Goal: Task Accomplishment & Management: Manage account settings

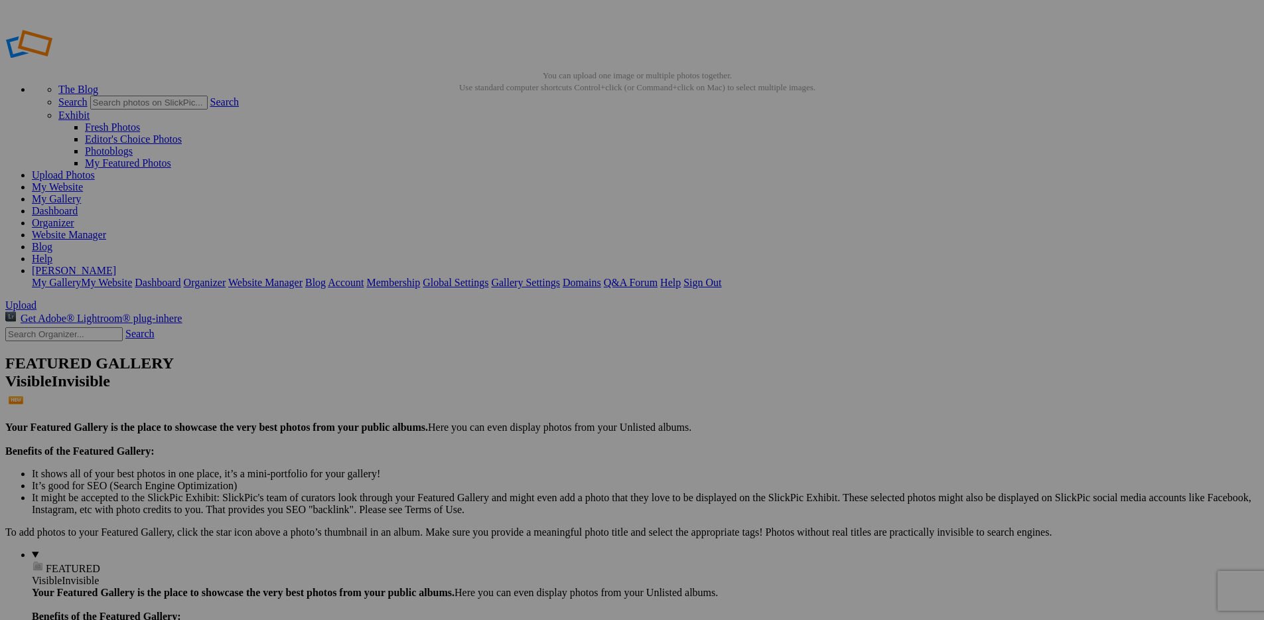
scroll to position [956, 0]
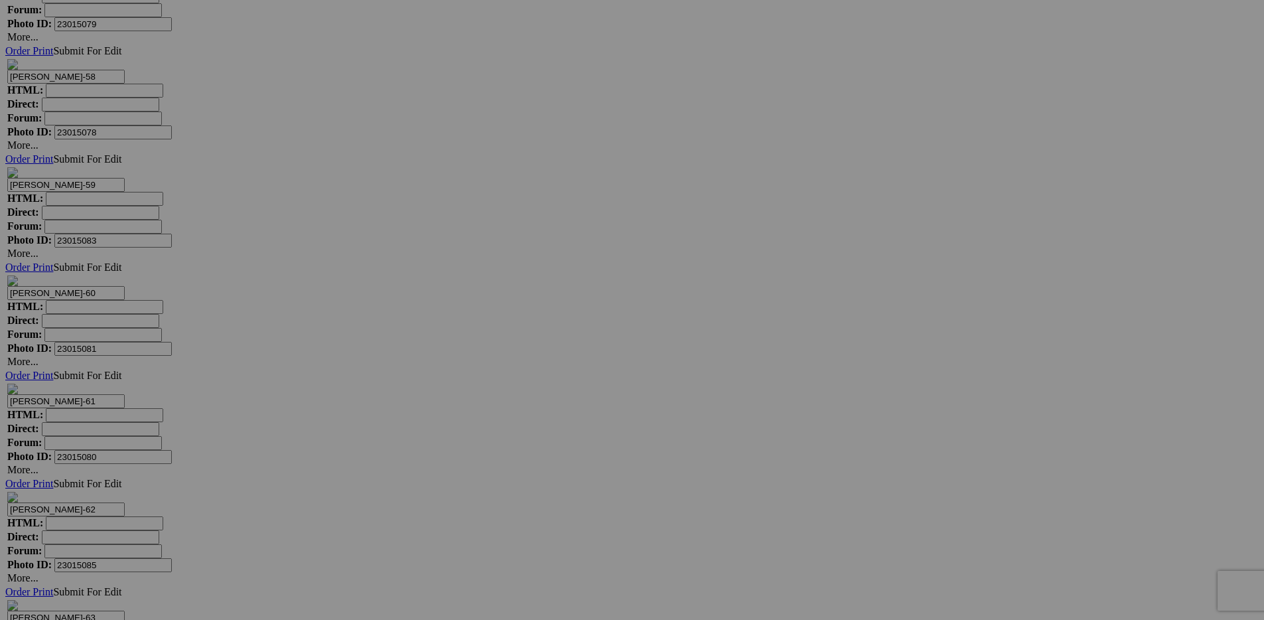
scroll to position [10232, 0]
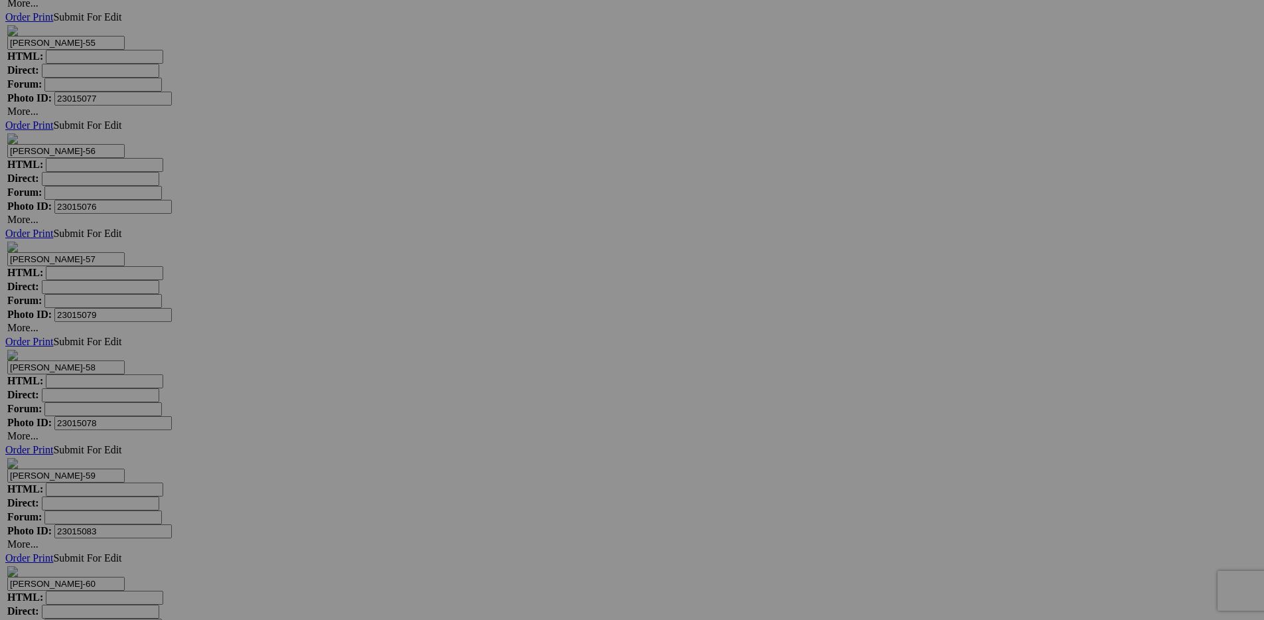
scroll to position [10277, 0]
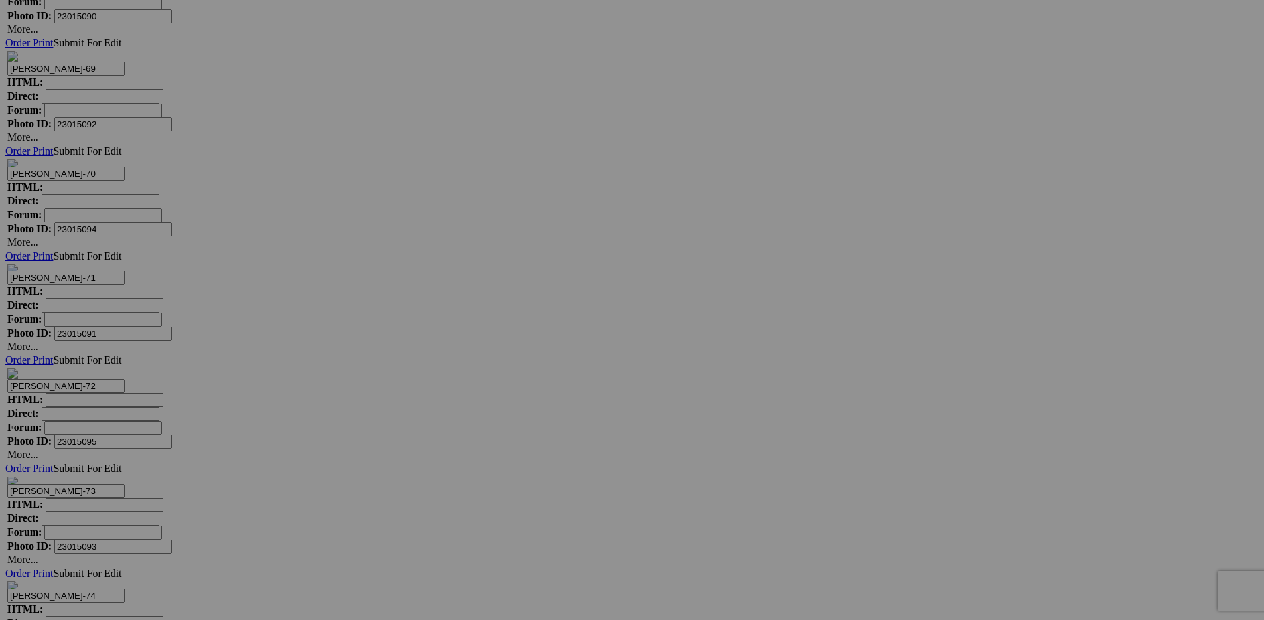
scroll to position [11412, 0]
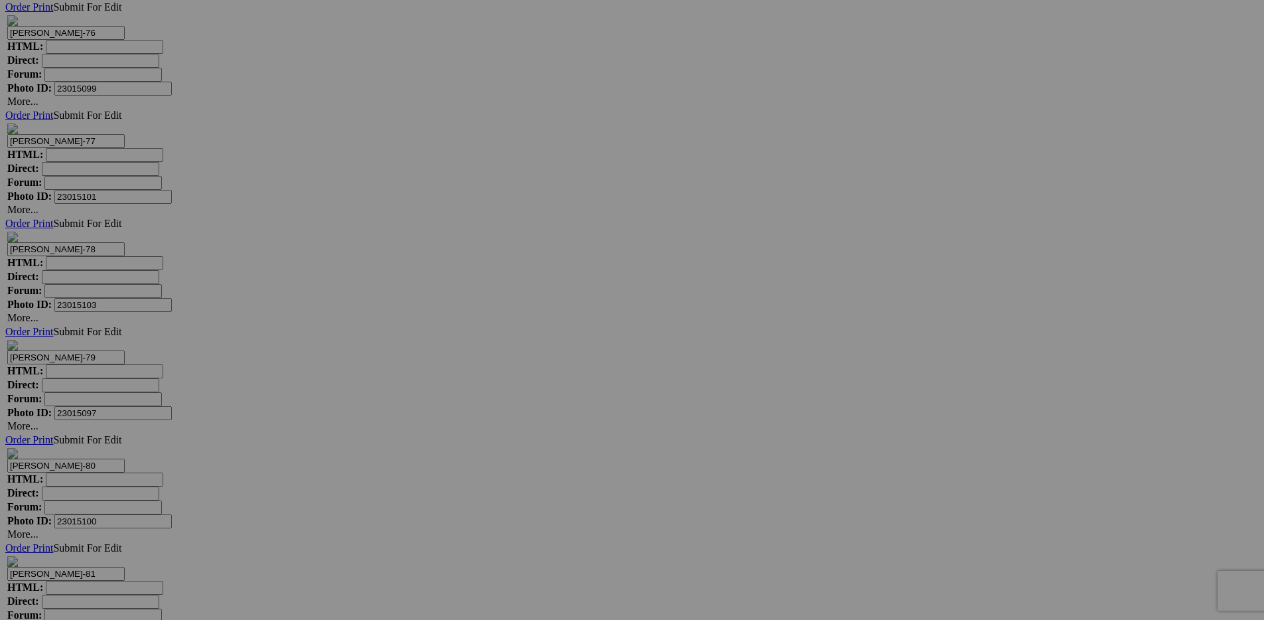
scroll to position [12230, 0]
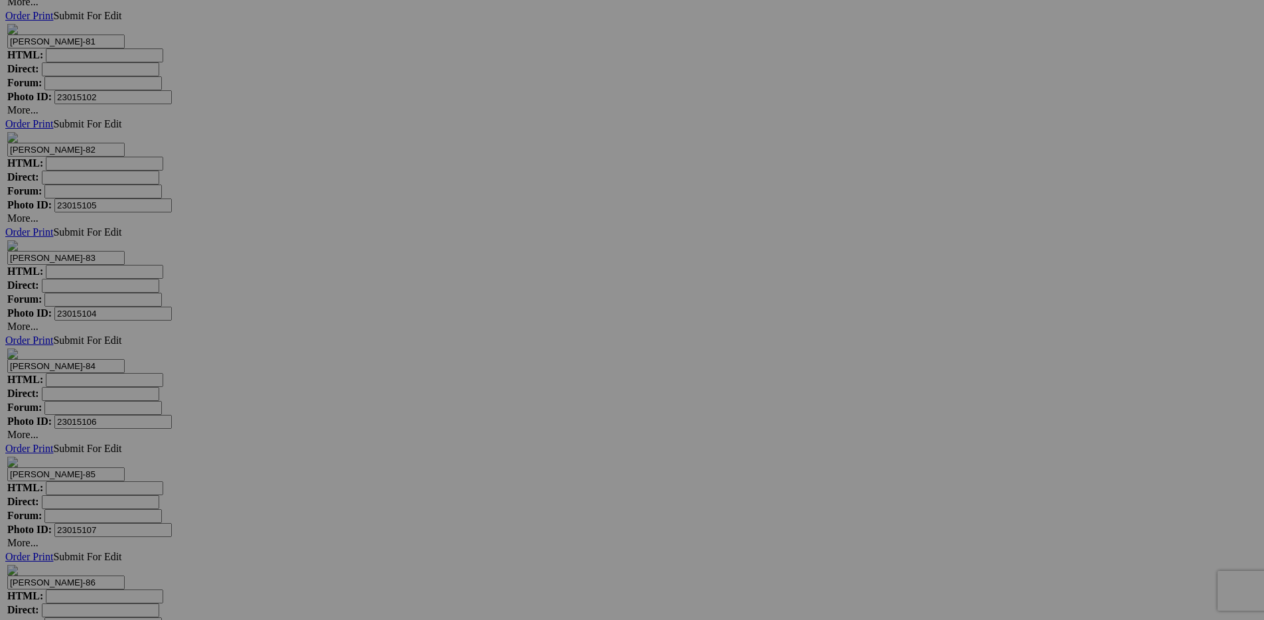
scroll to position [12937, 0]
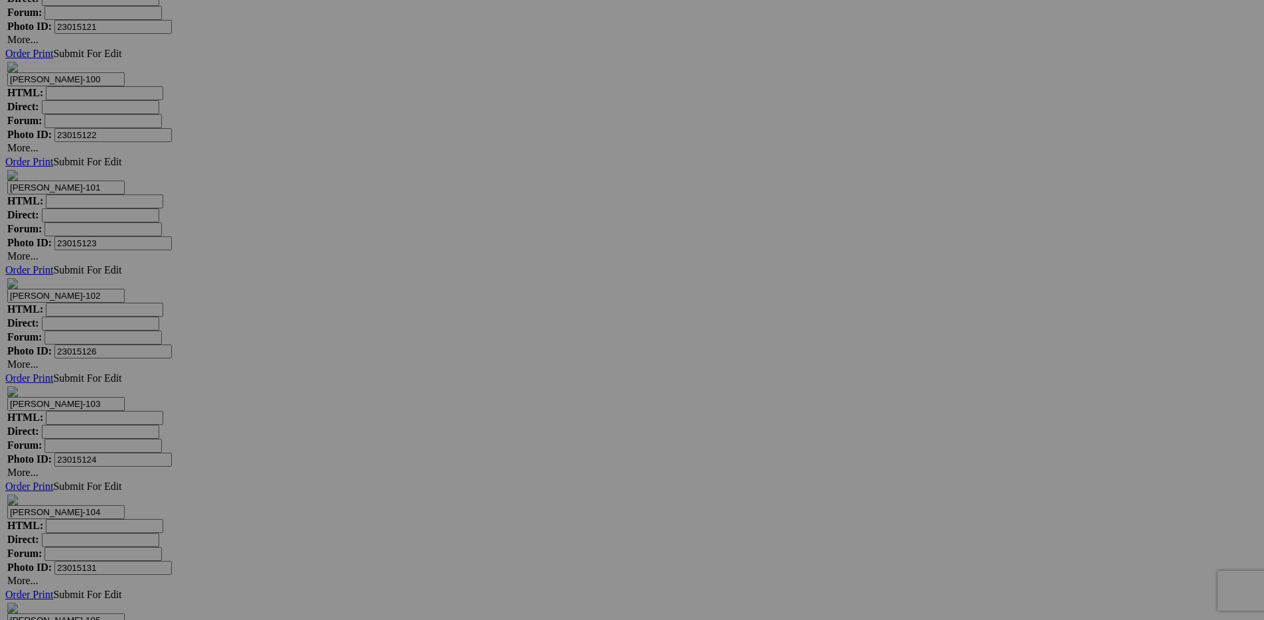
scroll to position [15107, 0]
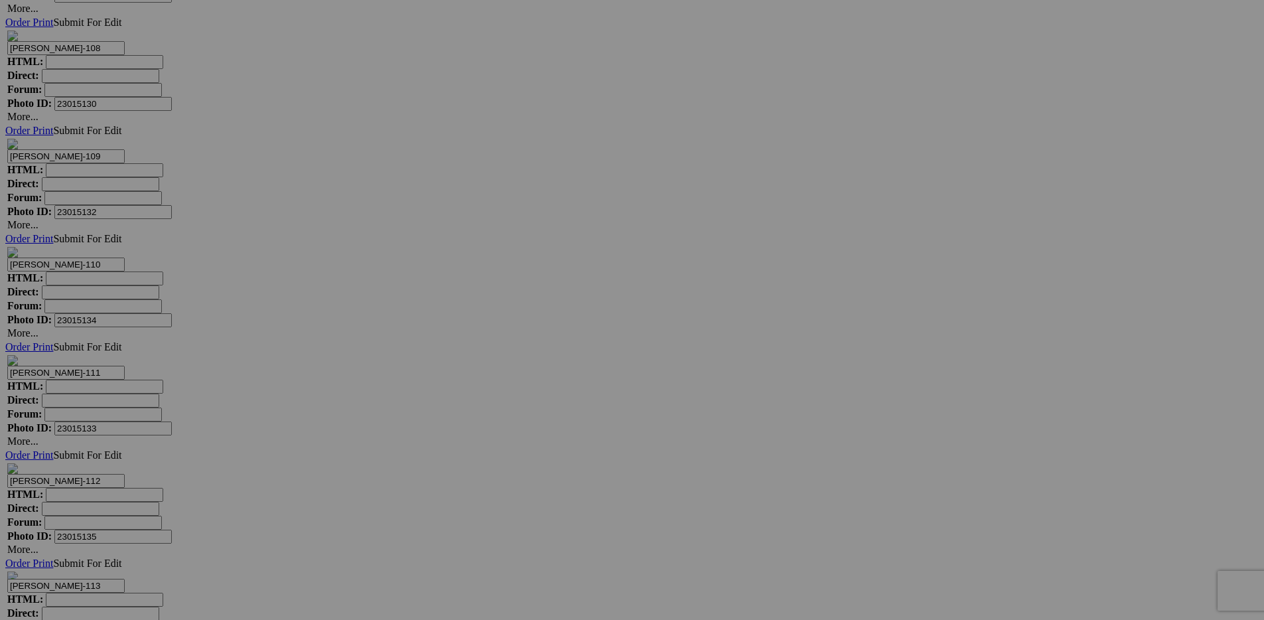
scroll to position [15680, 0]
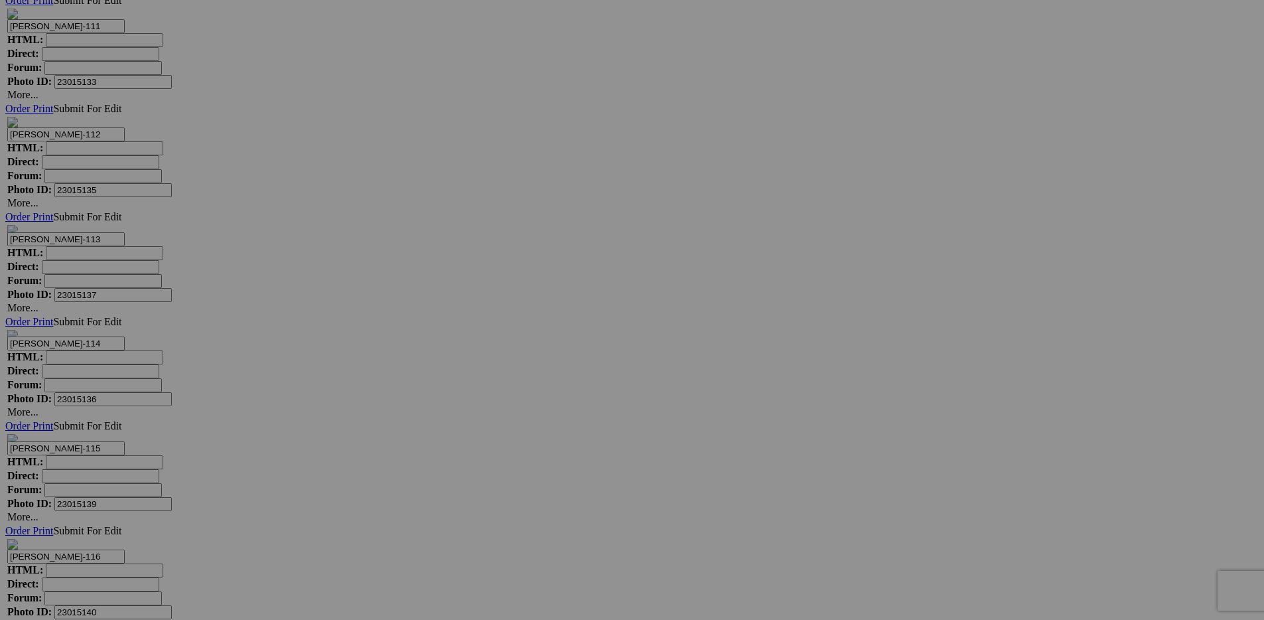
scroll to position [16299, 0]
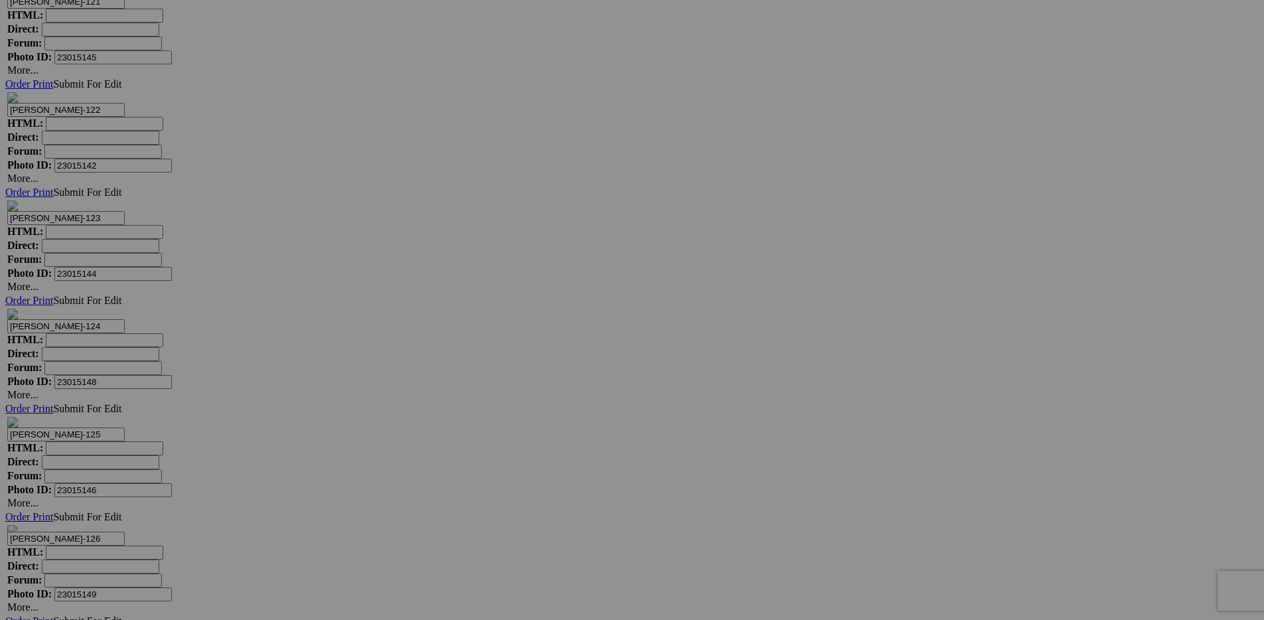
scroll to position [17339, 0]
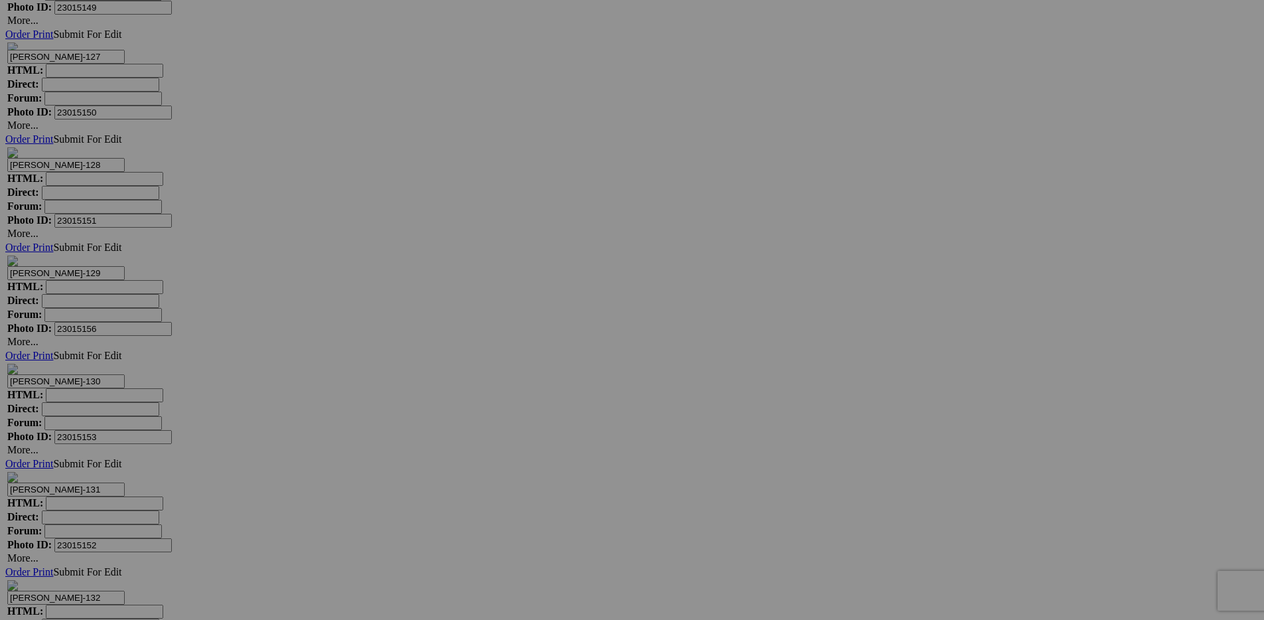
scroll to position [17655, 0]
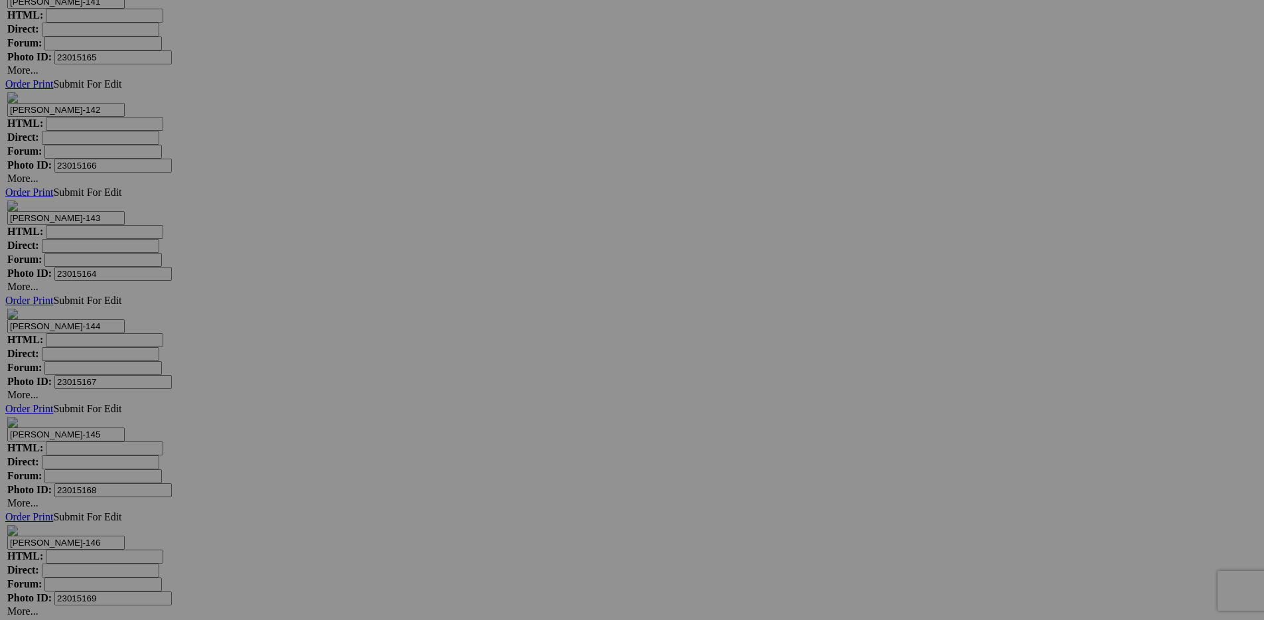
scroll to position [19597, 0]
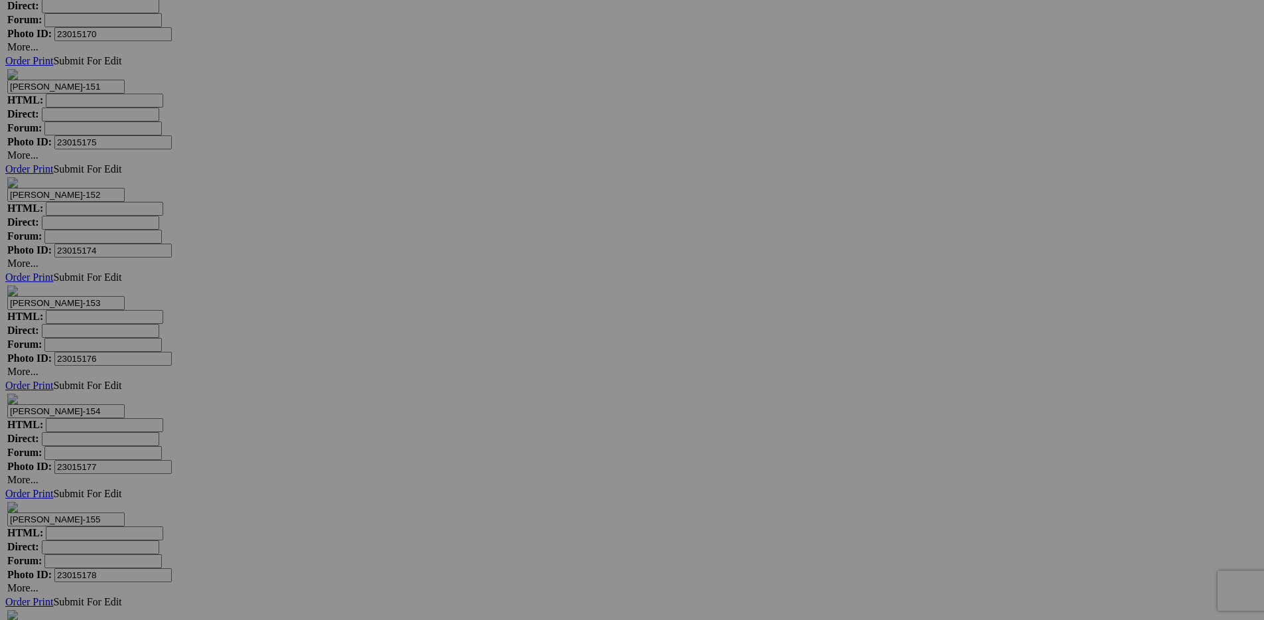
scroll to position [20217, 0]
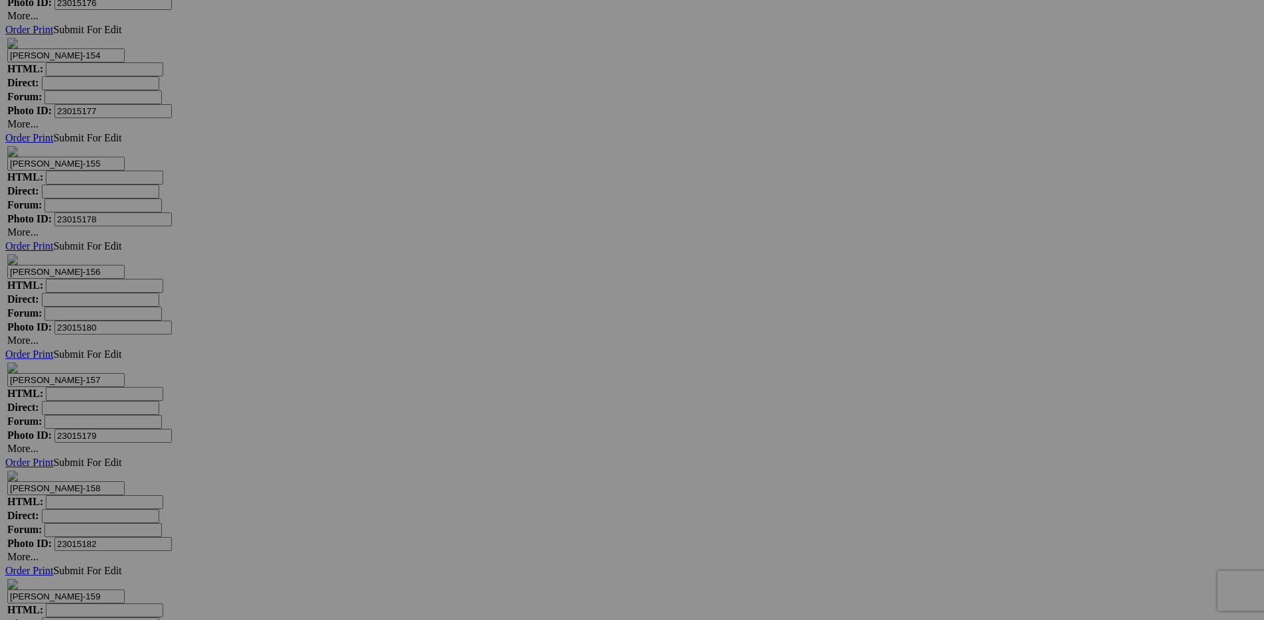
scroll to position [20716, 0]
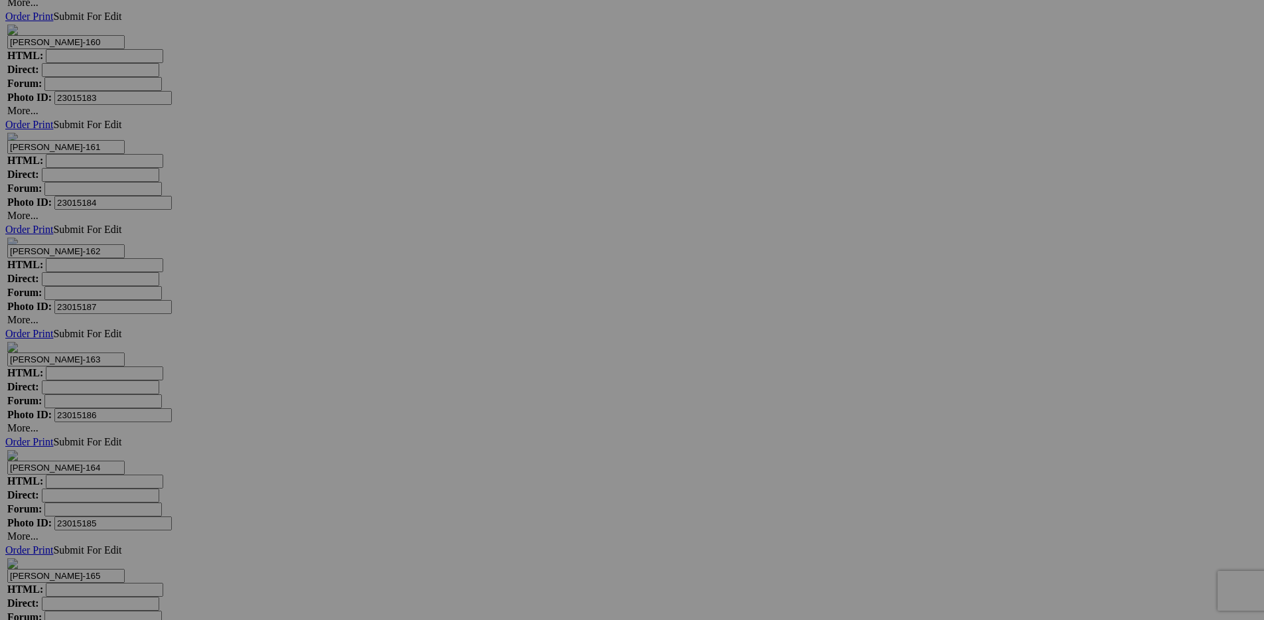
scroll to position [20918, 0]
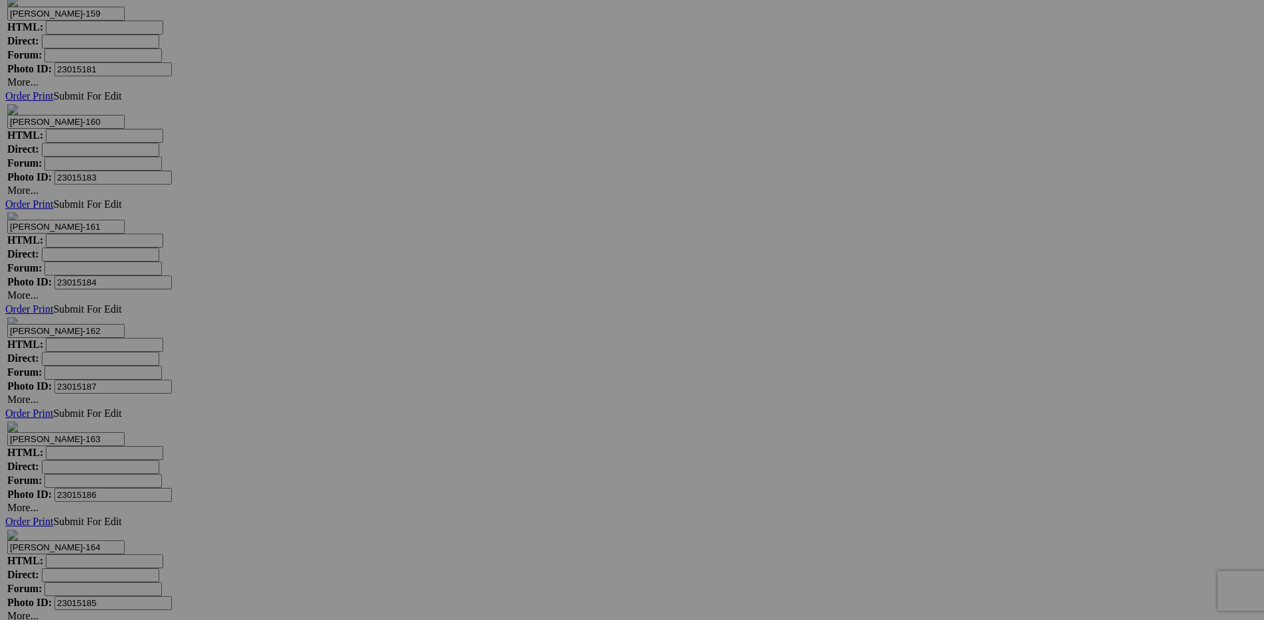
scroll to position [21546, 0]
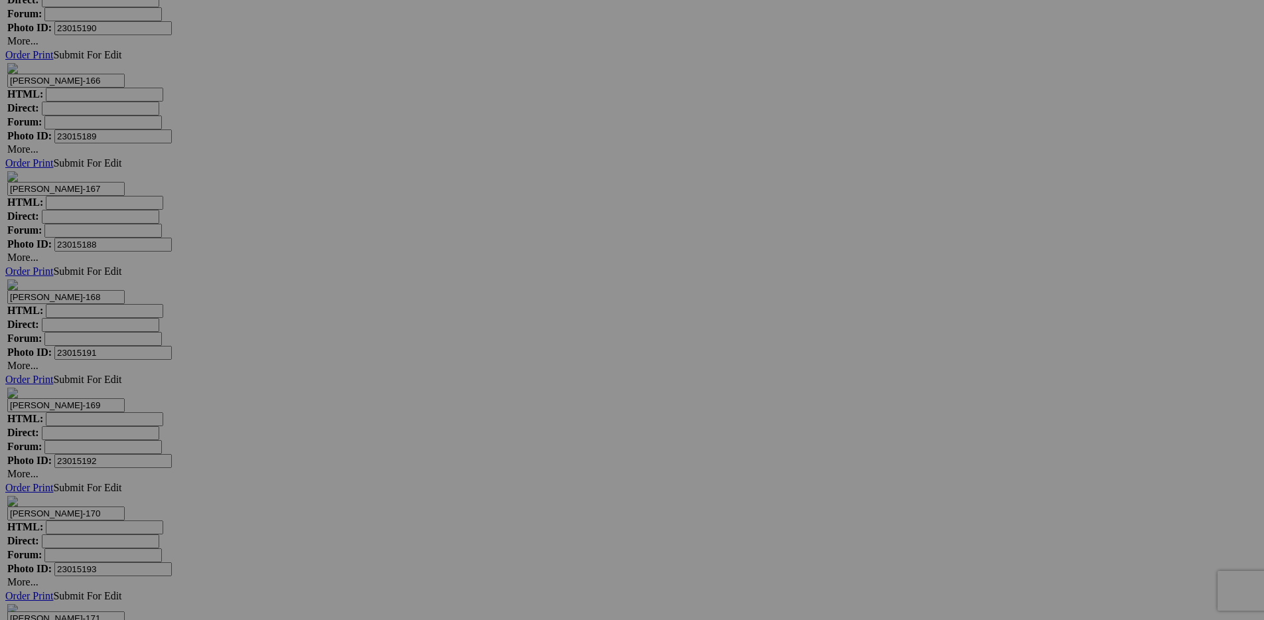
scroll to position [21846, 0]
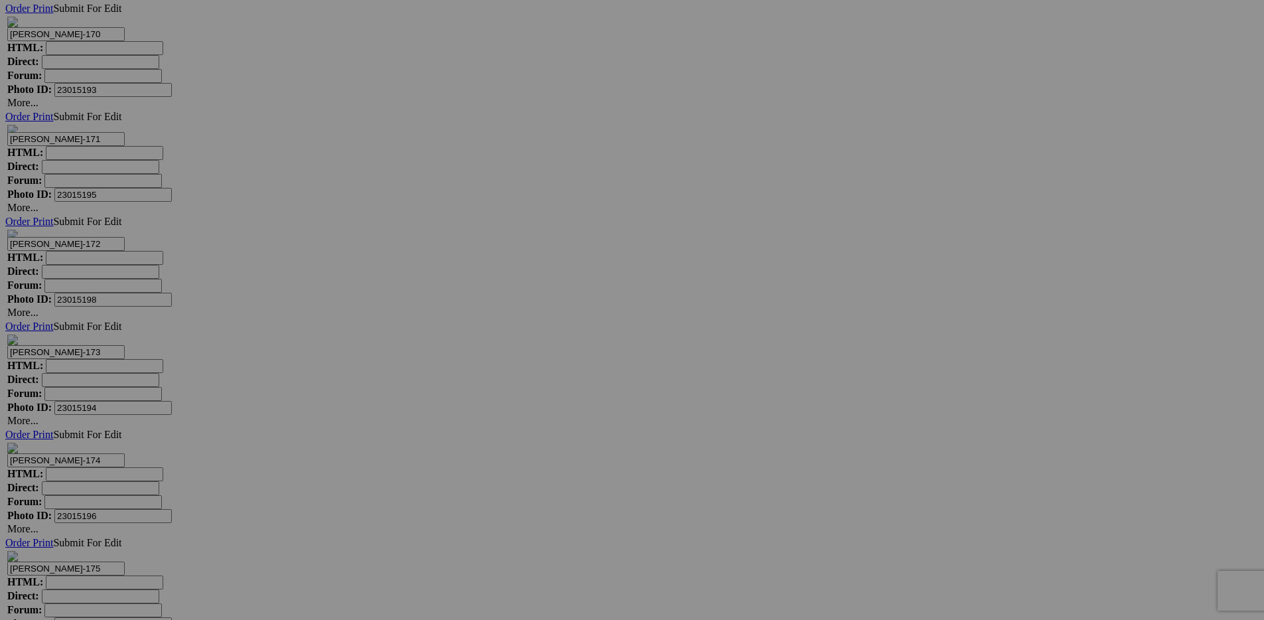
scroll to position [22398, 0]
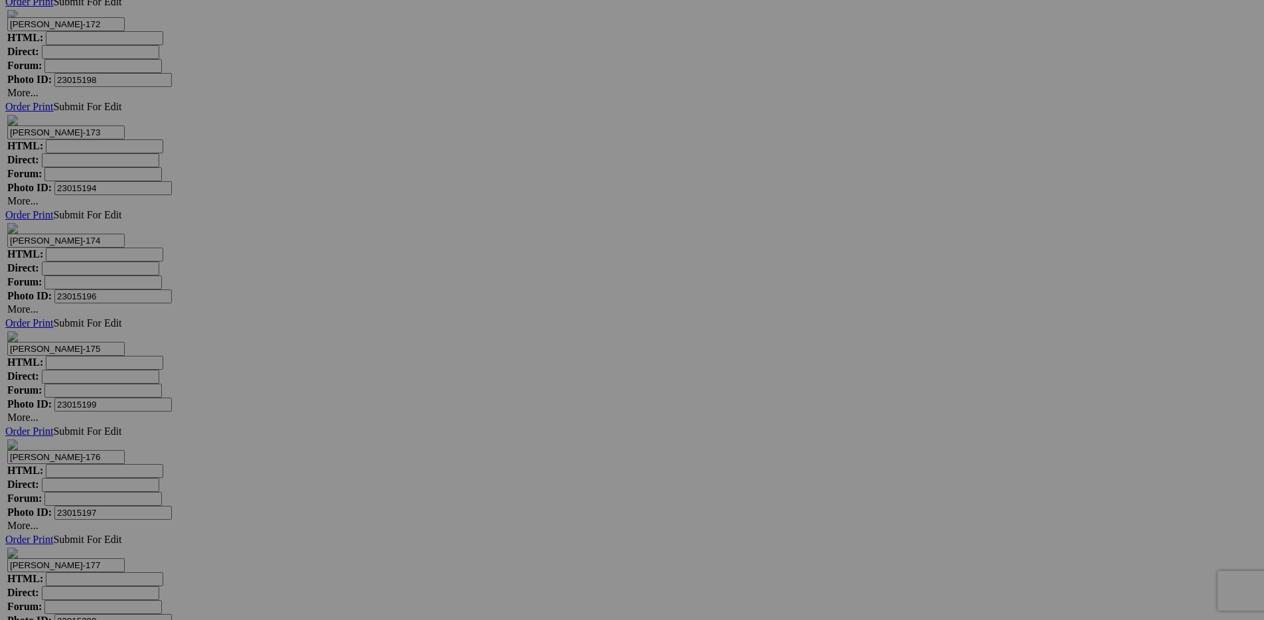
scroll to position [22580, 0]
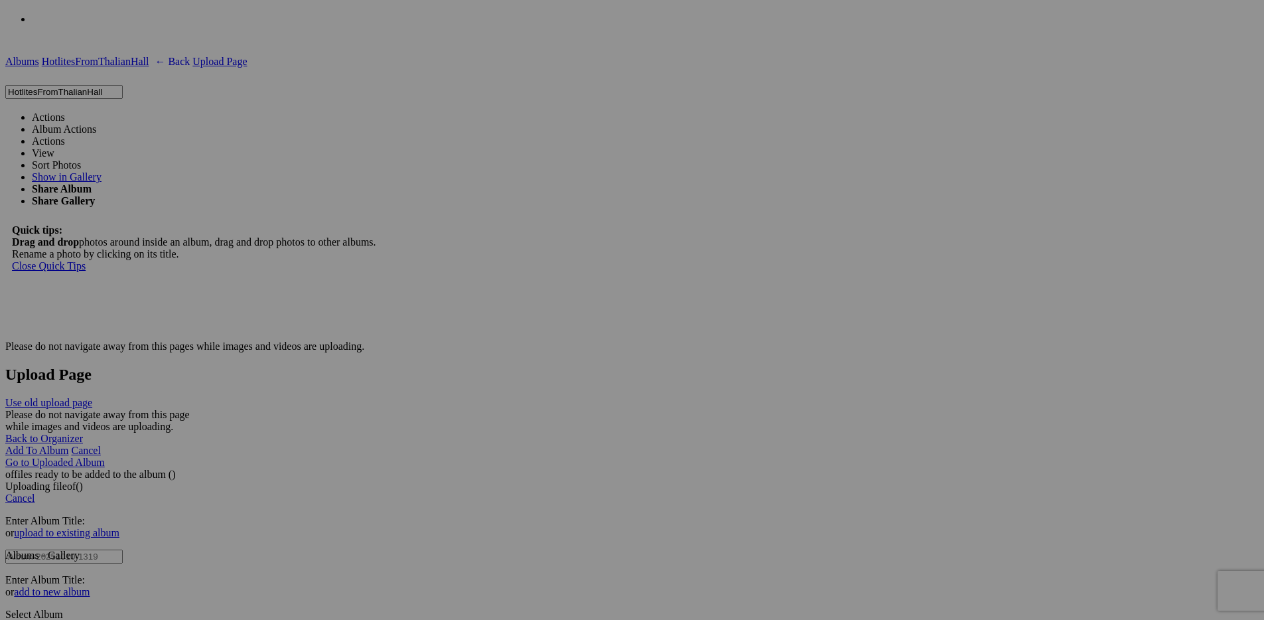
scroll to position [2210, 0]
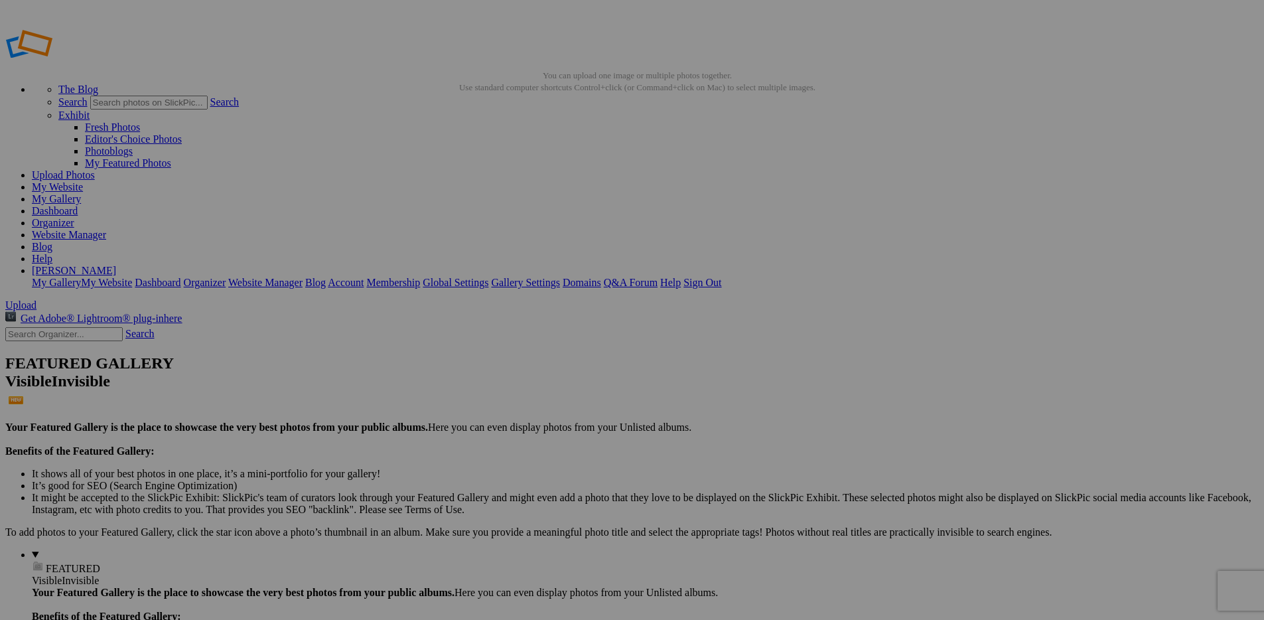
scroll to position [897, 0]
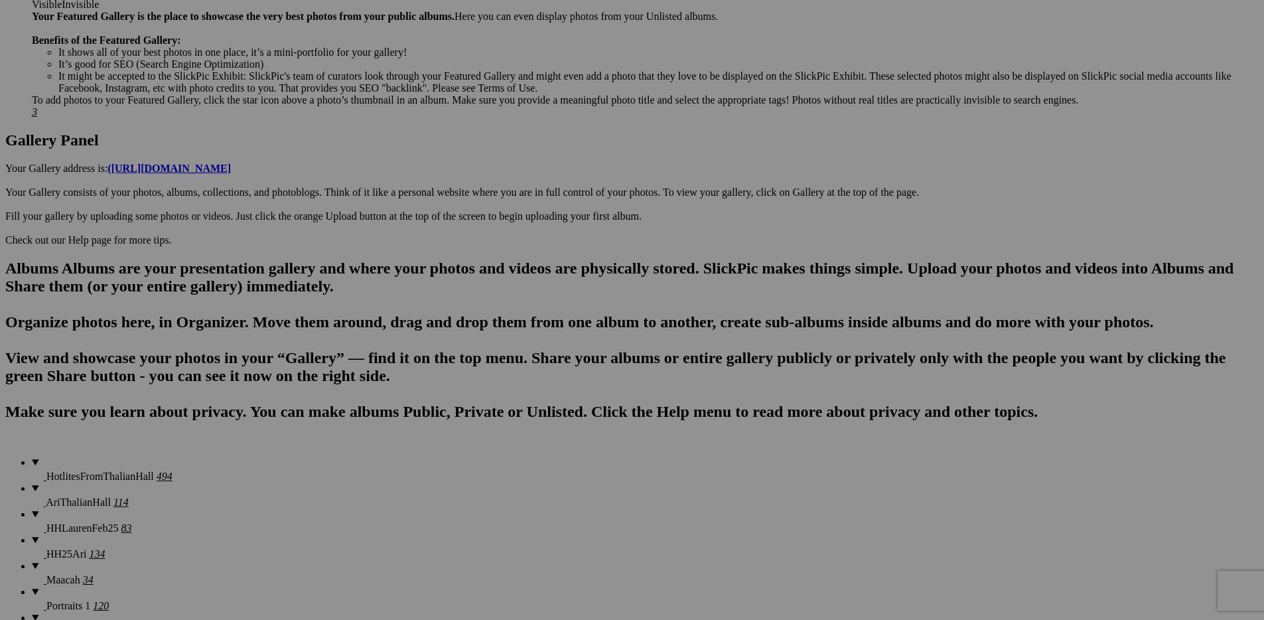
scroll to position [382, 0]
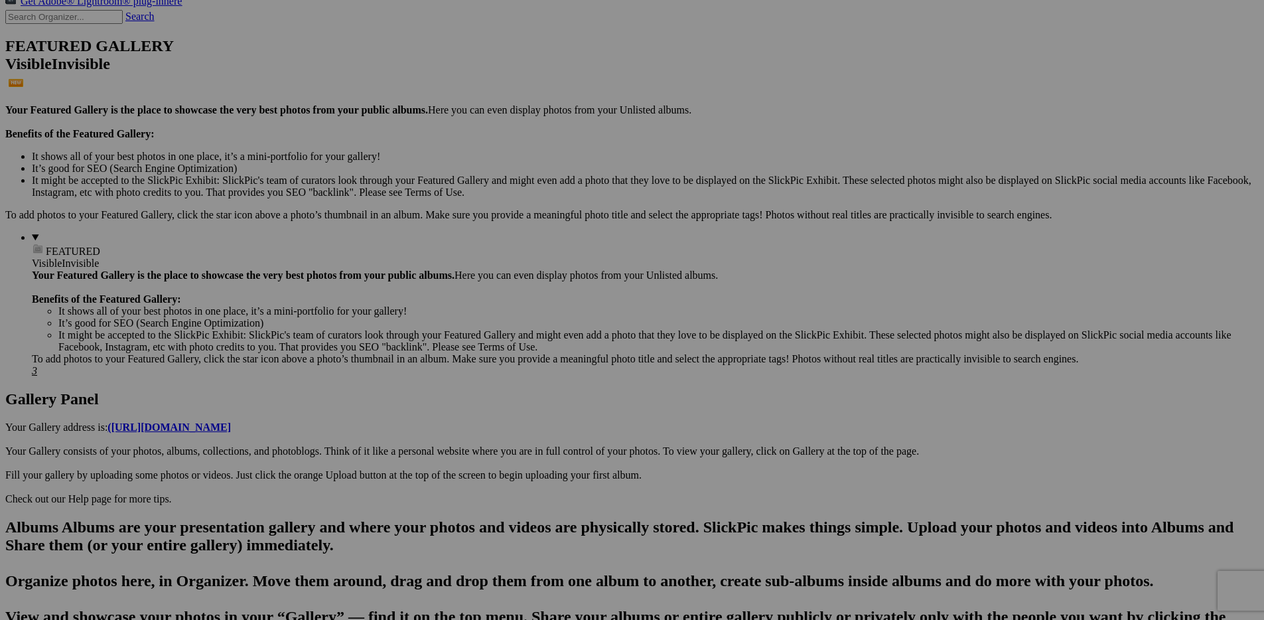
scroll to position [275, 0]
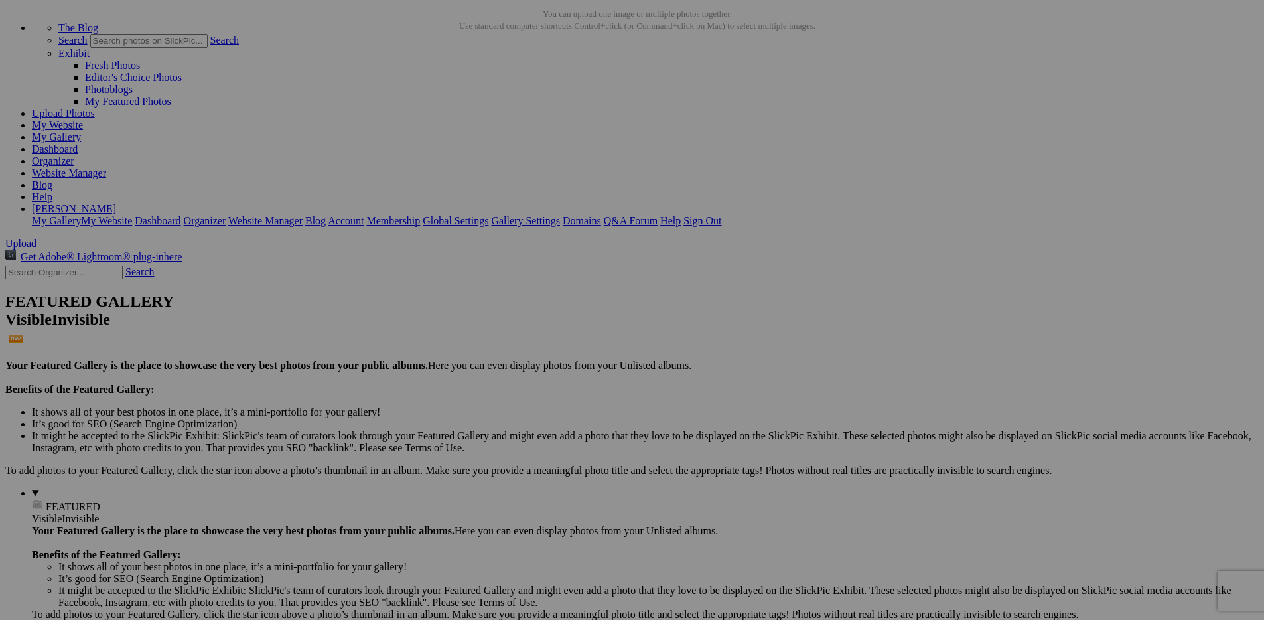
scroll to position [0, 0]
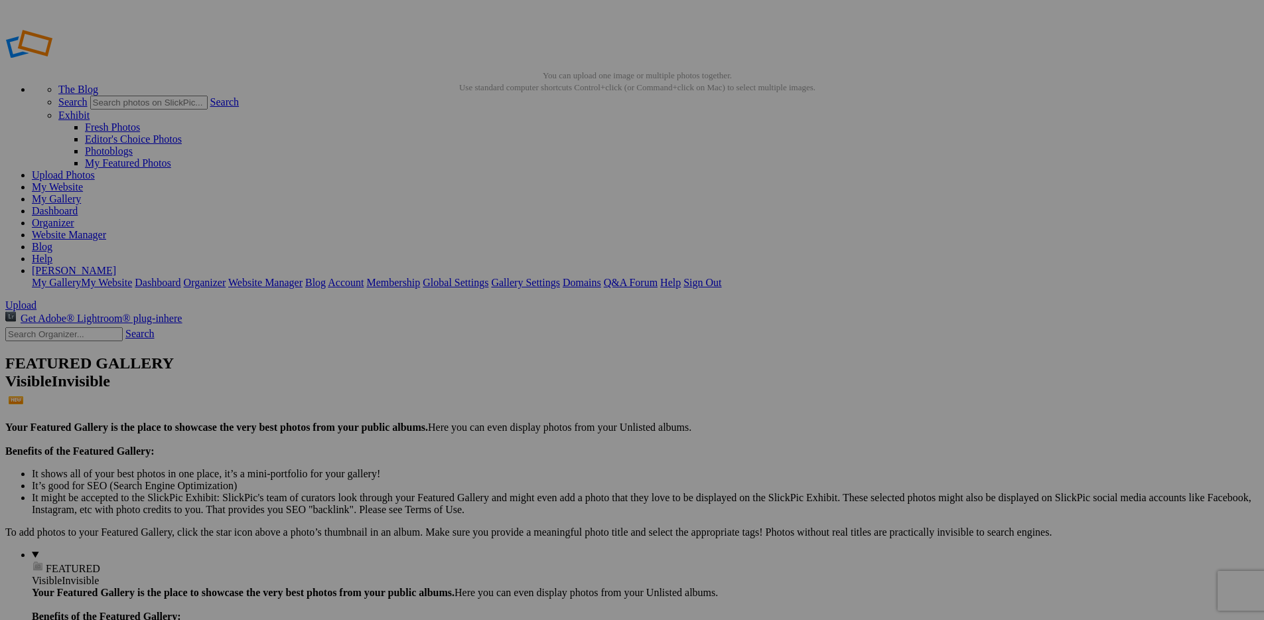
drag, startPoint x: 459, startPoint y: 416, endPoint x: 95, endPoint y: 350, distance: 369.6
click at [83, 181] on link "My Website" at bounding box center [57, 186] width 51 height 11
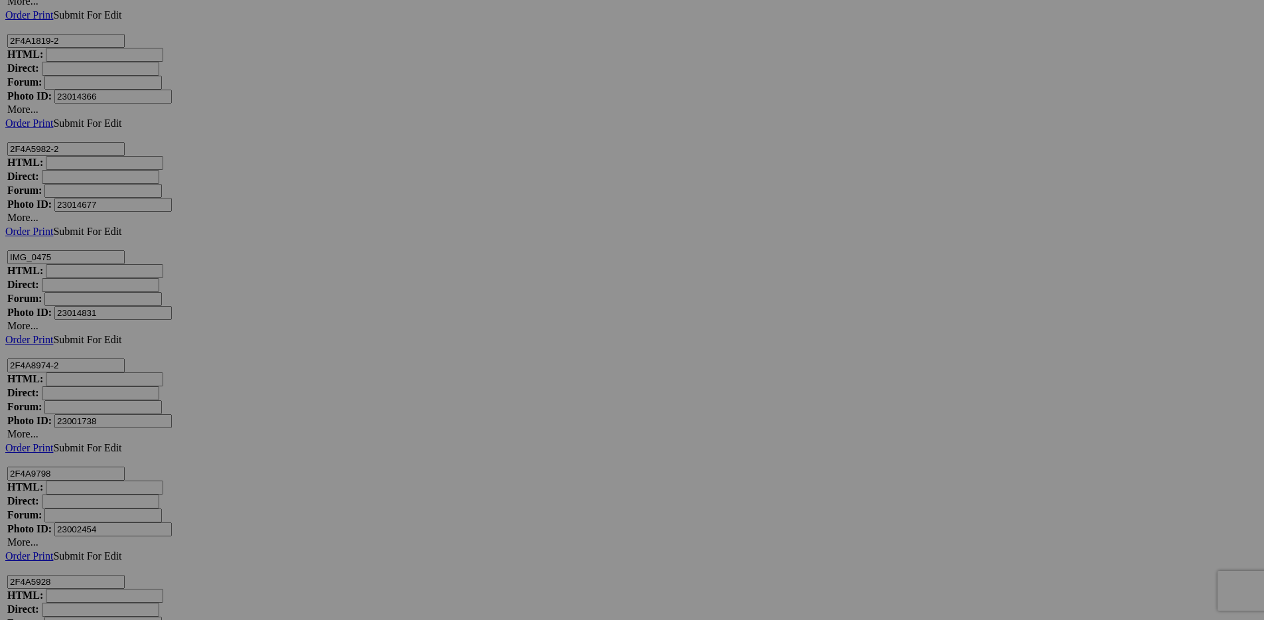
scroll to position [15520, 0]
drag, startPoint x: 676, startPoint y: 516, endPoint x: 288, endPoint y: 60, distance: 599.4
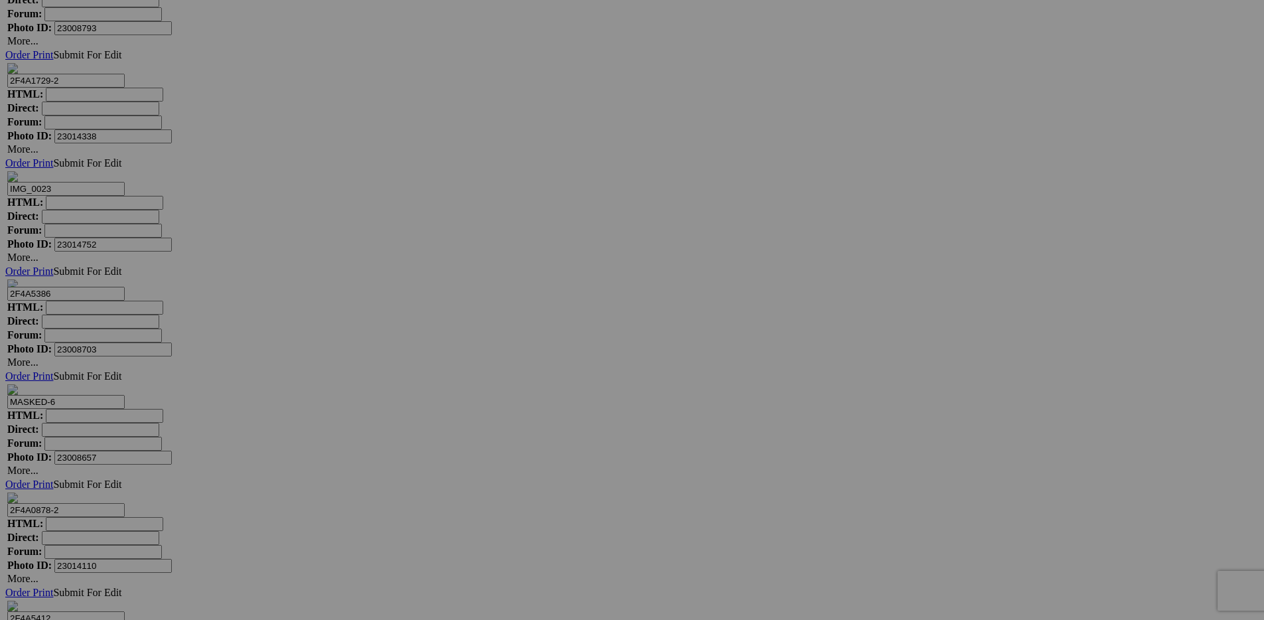
scroll to position [14923, 0]
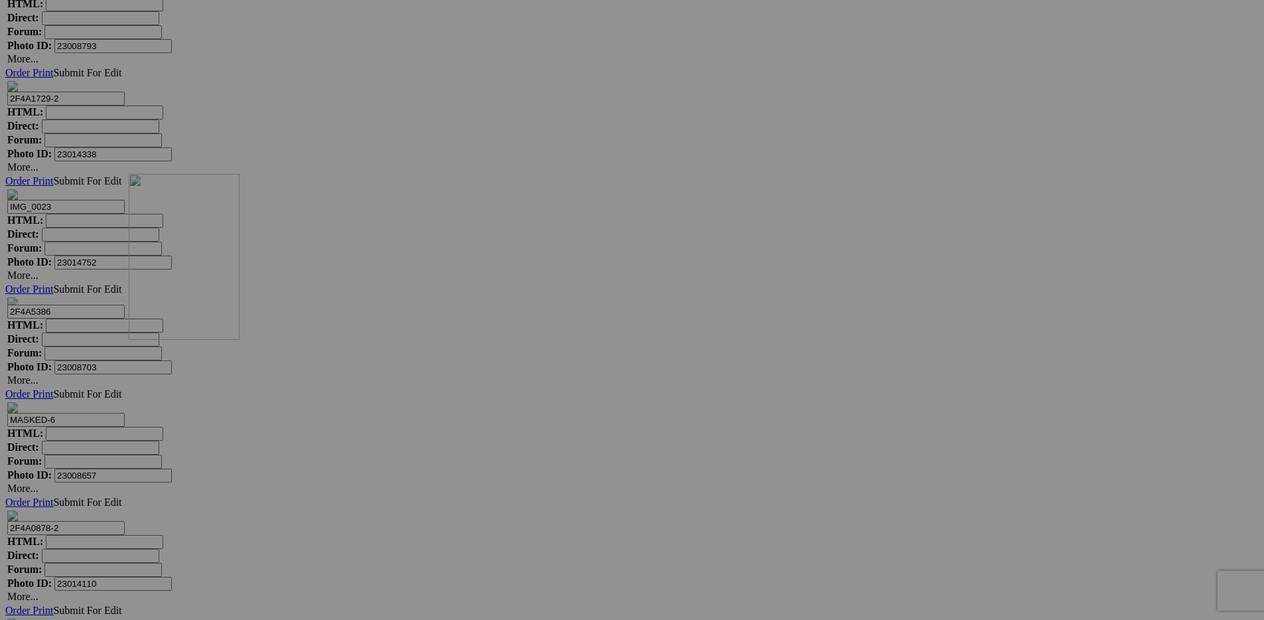
drag, startPoint x: 304, startPoint y: 591, endPoint x: 319, endPoint y: 293, distance: 297.7
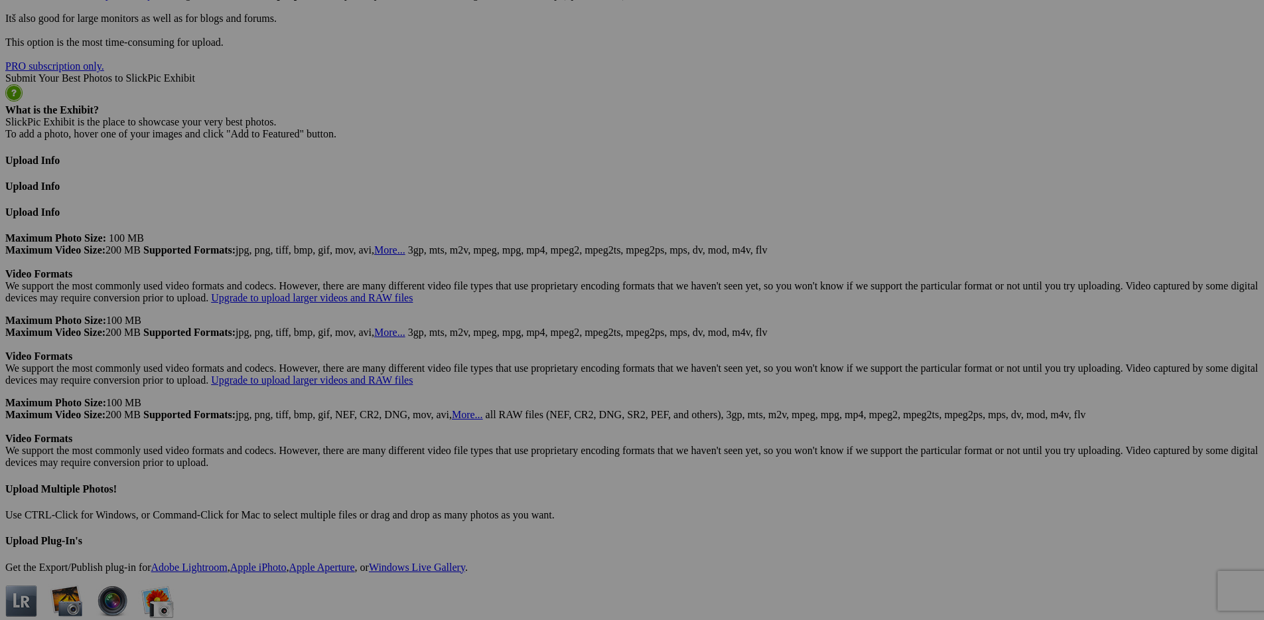
scroll to position [3258, 0]
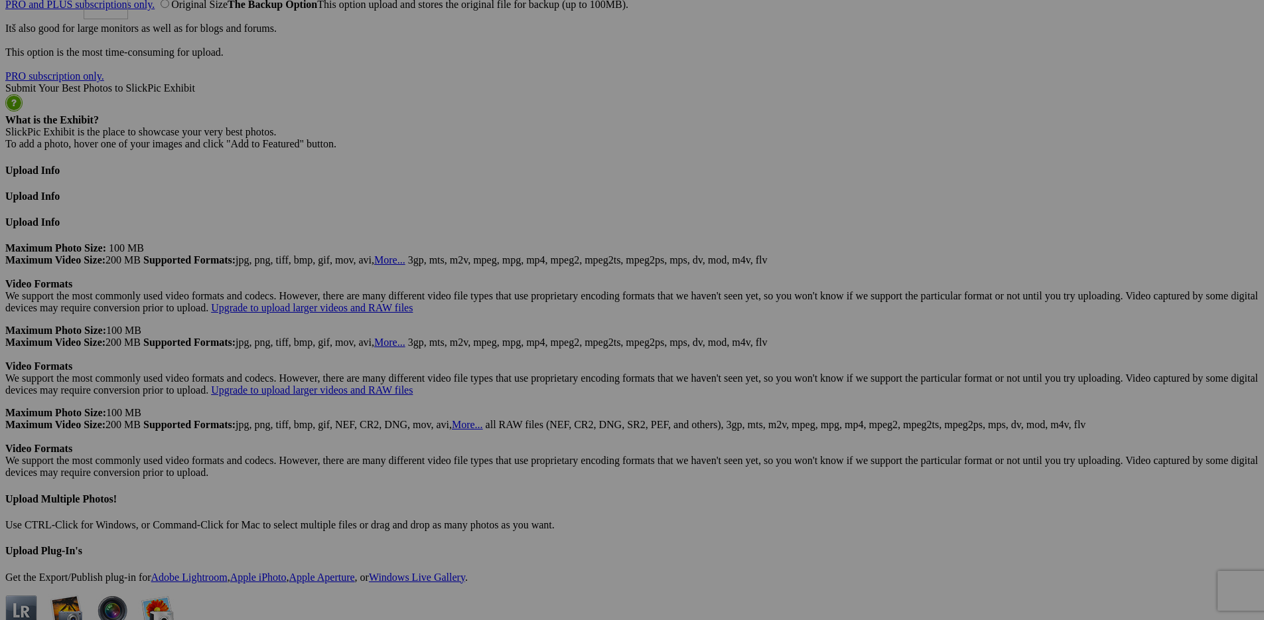
drag, startPoint x: 318, startPoint y: 313, endPoint x: 275, endPoint y: 68, distance: 248.7
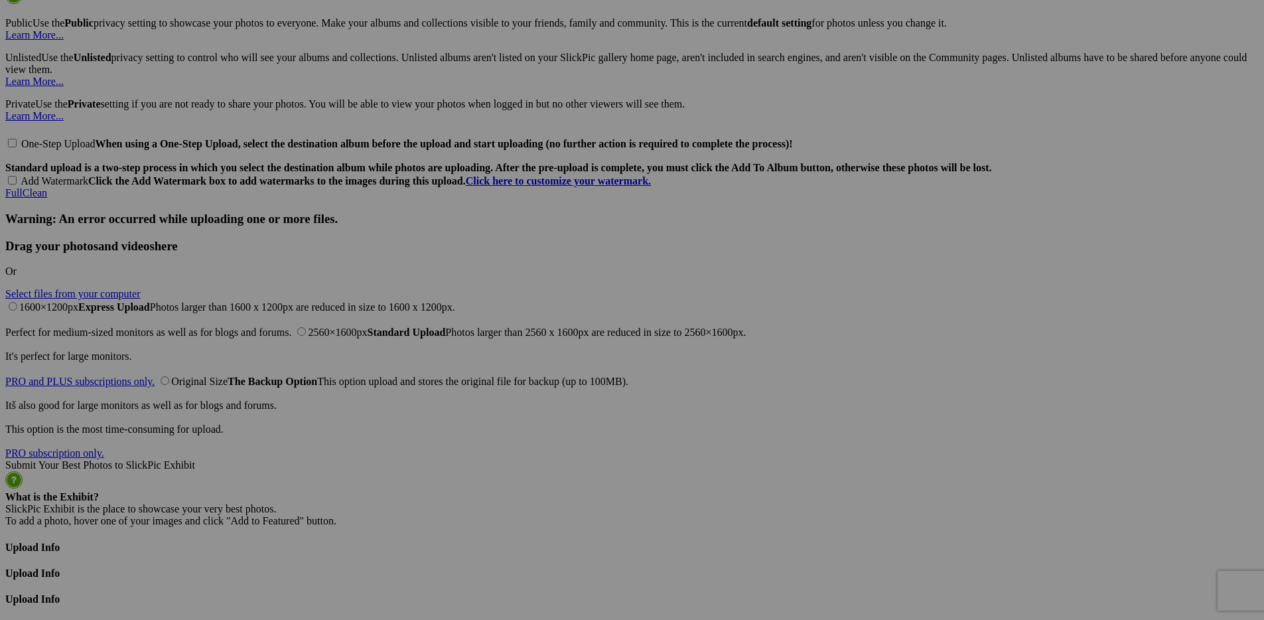
scroll to position [2879, 0]
drag, startPoint x: 330, startPoint y: 451, endPoint x: 260, endPoint y: 106, distance: 352.8
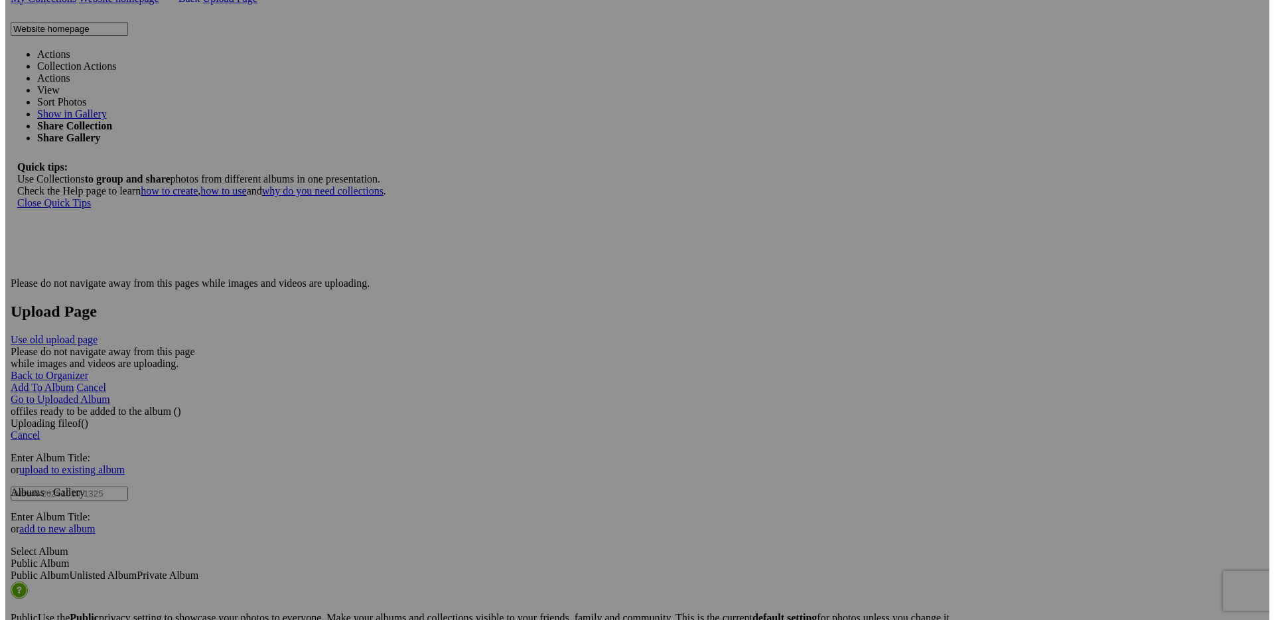
scroll to position [2597, 0]
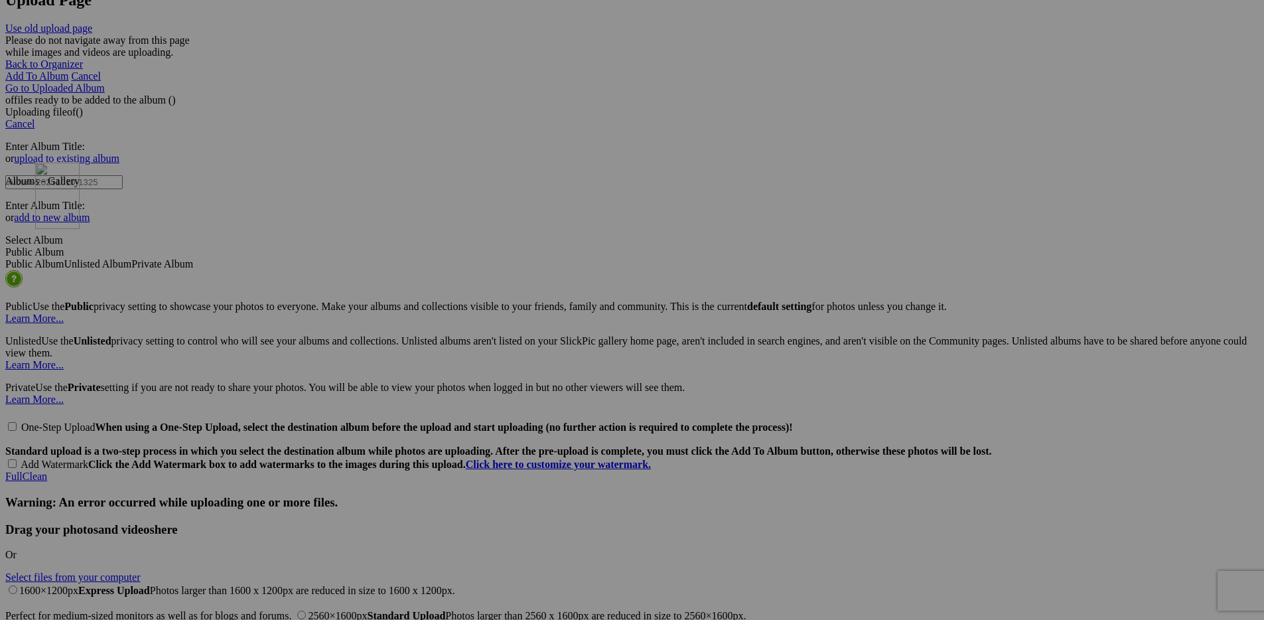
drag, startPoint x: 236, startPoint y: 394, endPoint x: 226, endPoint y: 278, distance: 116.5
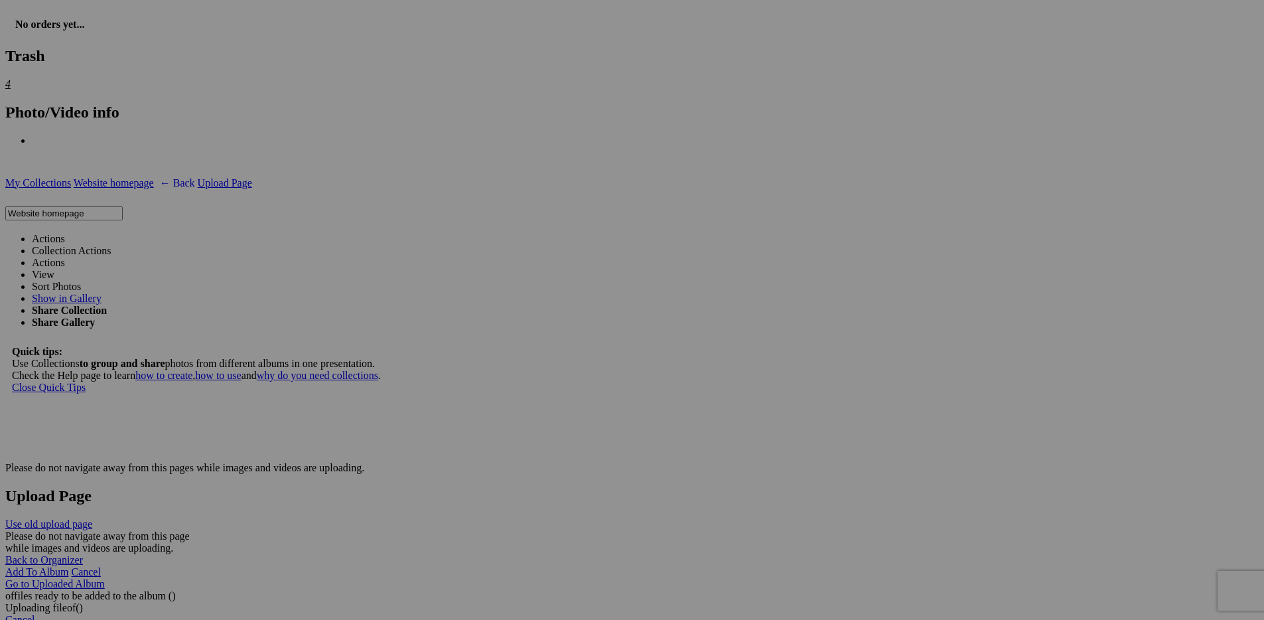
scroll to position [2099, 0]
drag, startPoint x: 755, startPoint y: 360, endPoint x: 270, endPoint y: 96, distance: 552.4
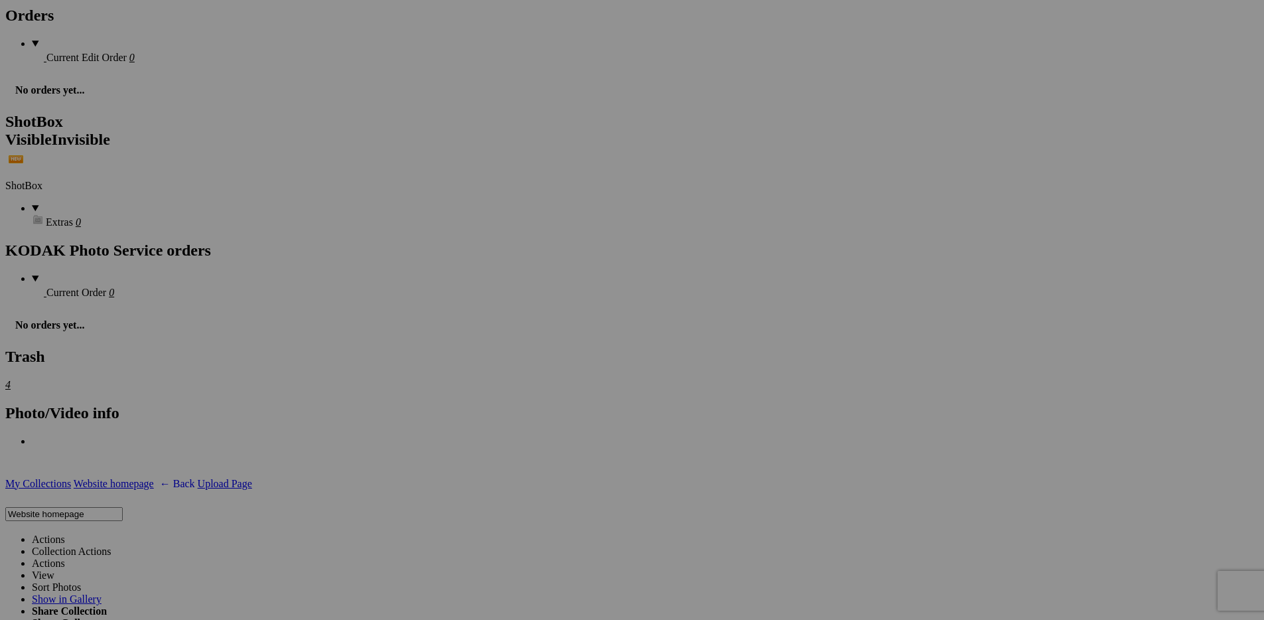
scroll to position [1587, 0]
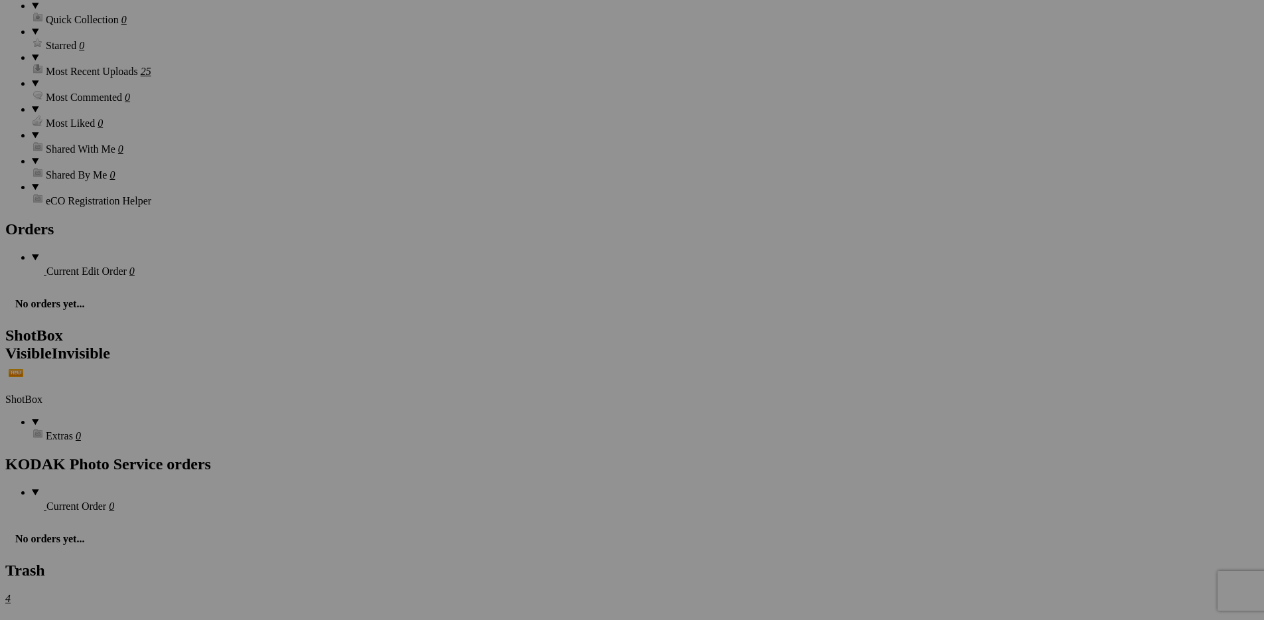
drag, startPoint x: 234, startPoint y: 609, endPoint x: 225, endPoint y: 46, distance: 562.9
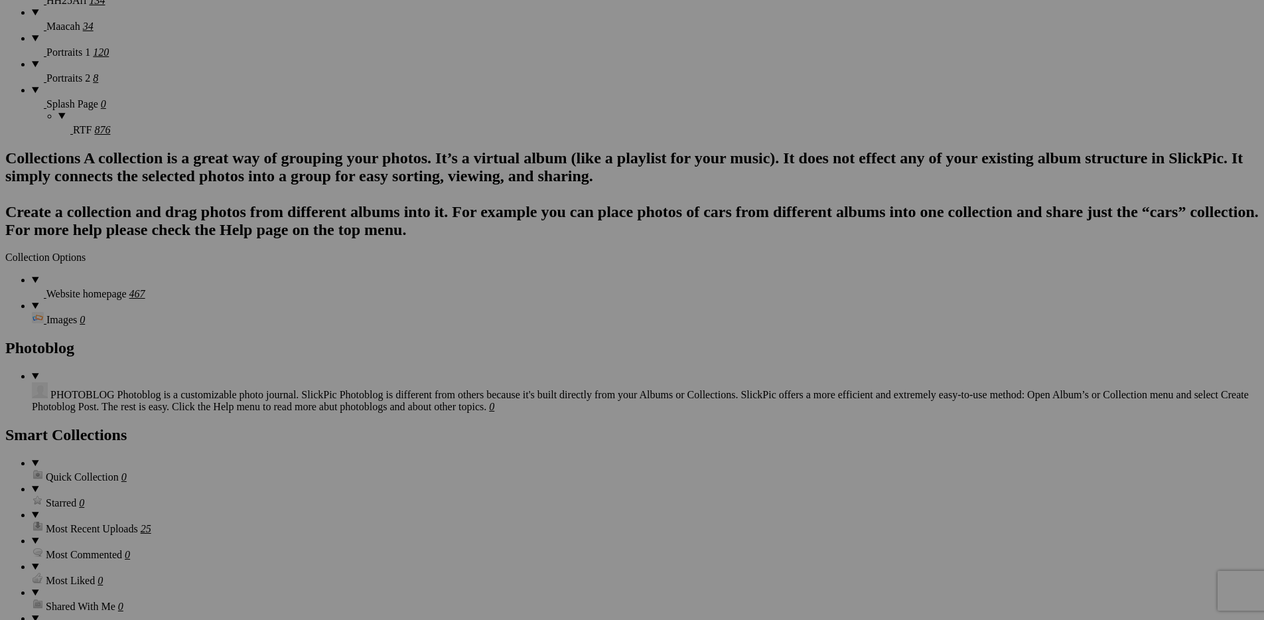
scroll to position [1116, 0]
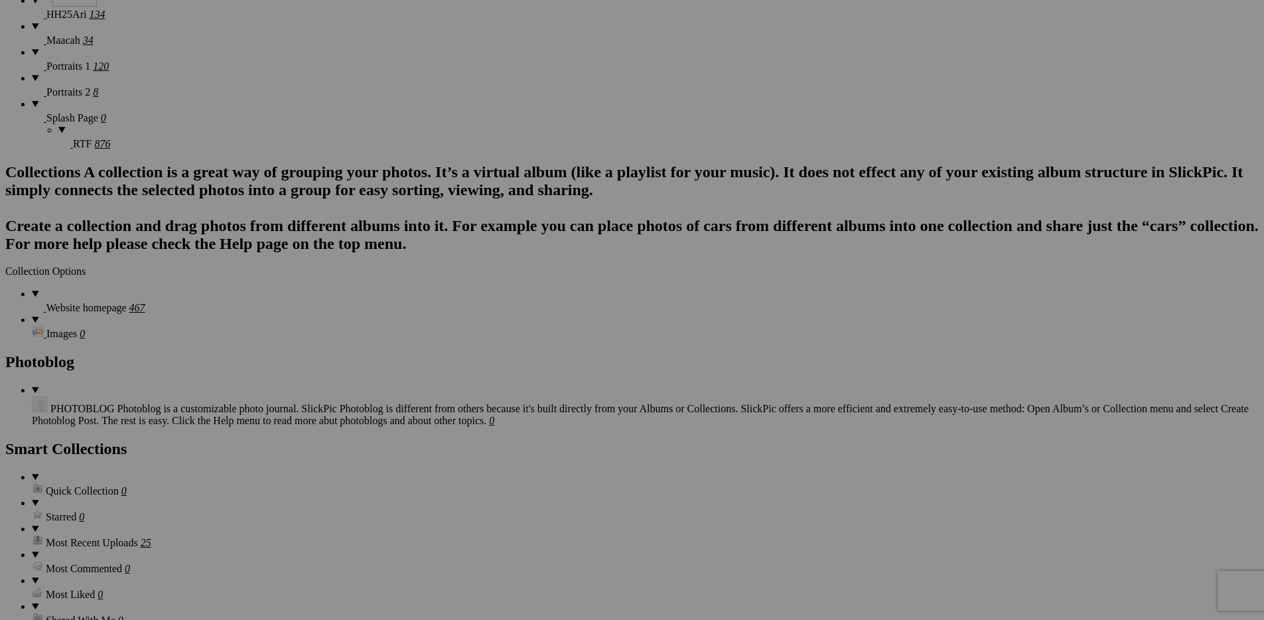
drag, startPoint x: 248, startPoint y: 532, endPoint x: 240, endPoint y: 78, distance: 454.1
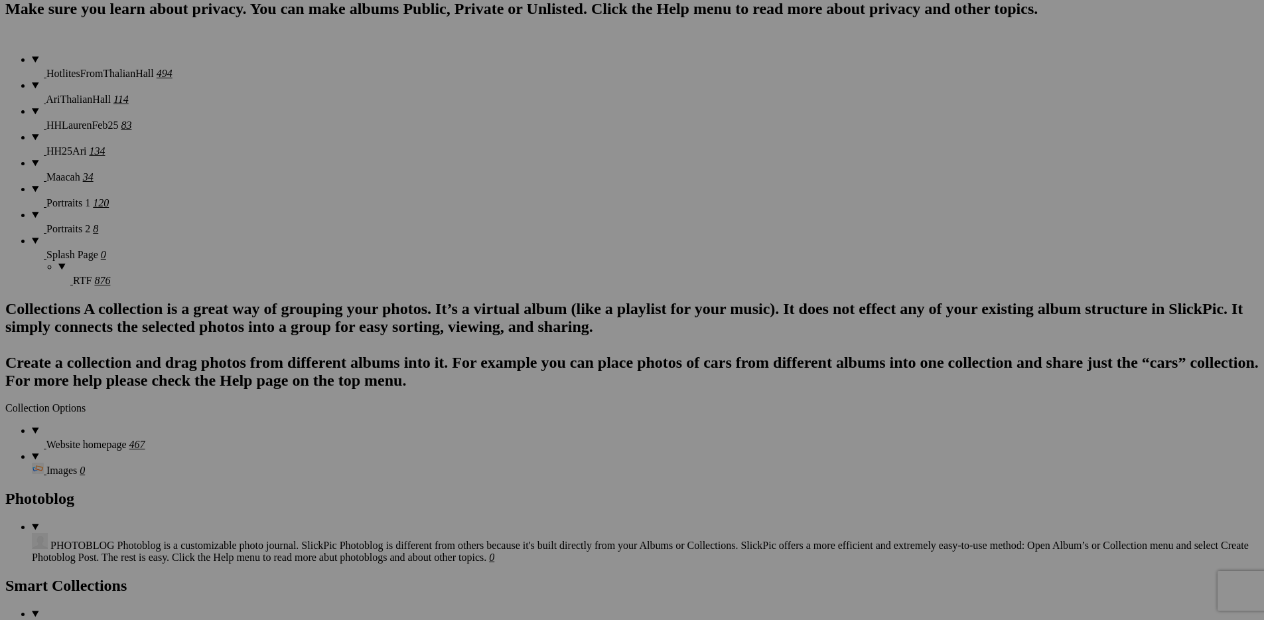
scroll to position [806, 0]
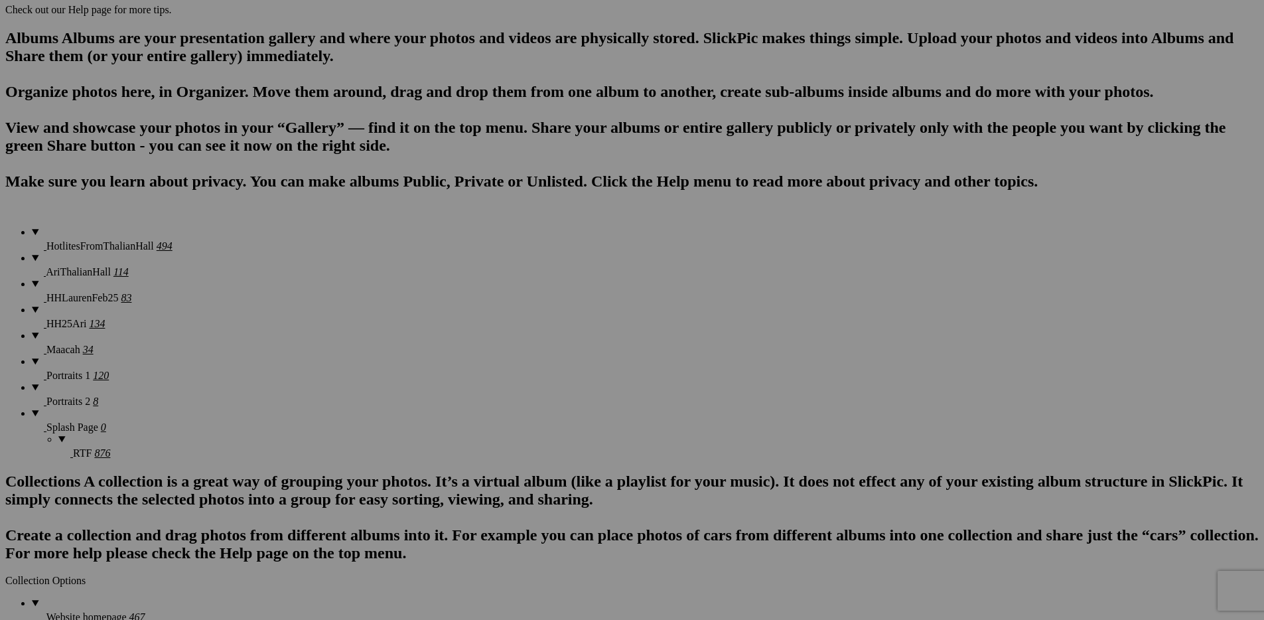
drag, startPoint x: 239, startPoint y: 414, endPoint x: 231, endPoint y: 52, distance: 361.2
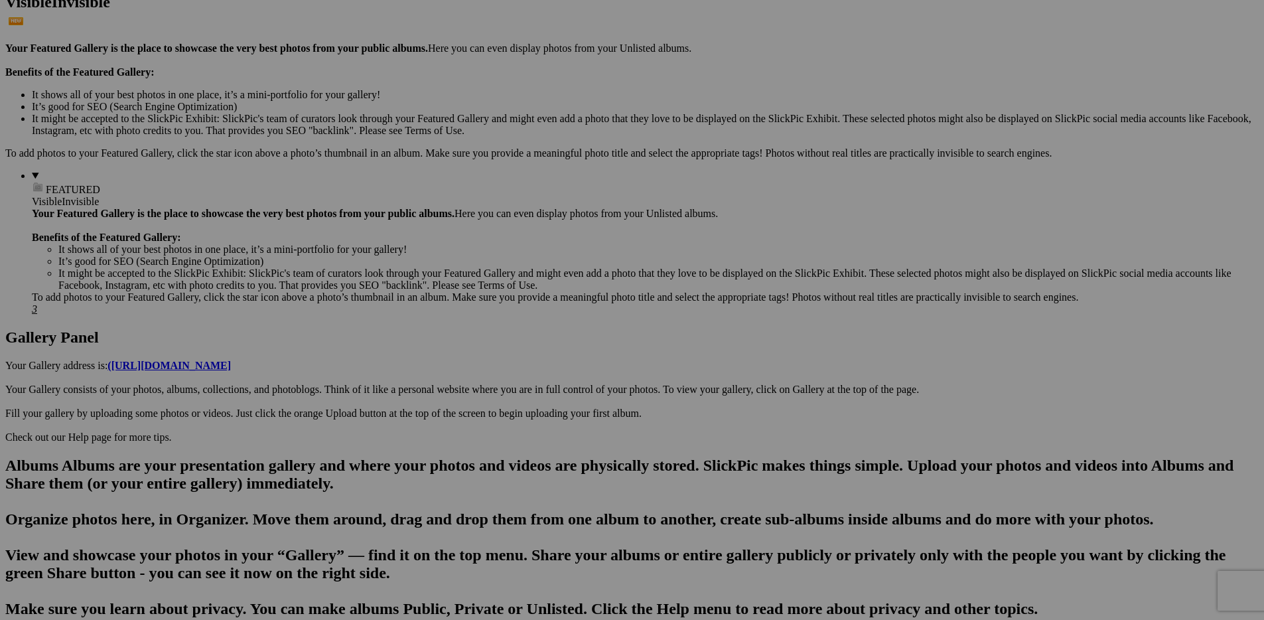
scroll to position [380, 0]
drag, startPoint x: 232, startPoint y: 502, endPoint x: 247, endPoint y: 43, distance: 458.9
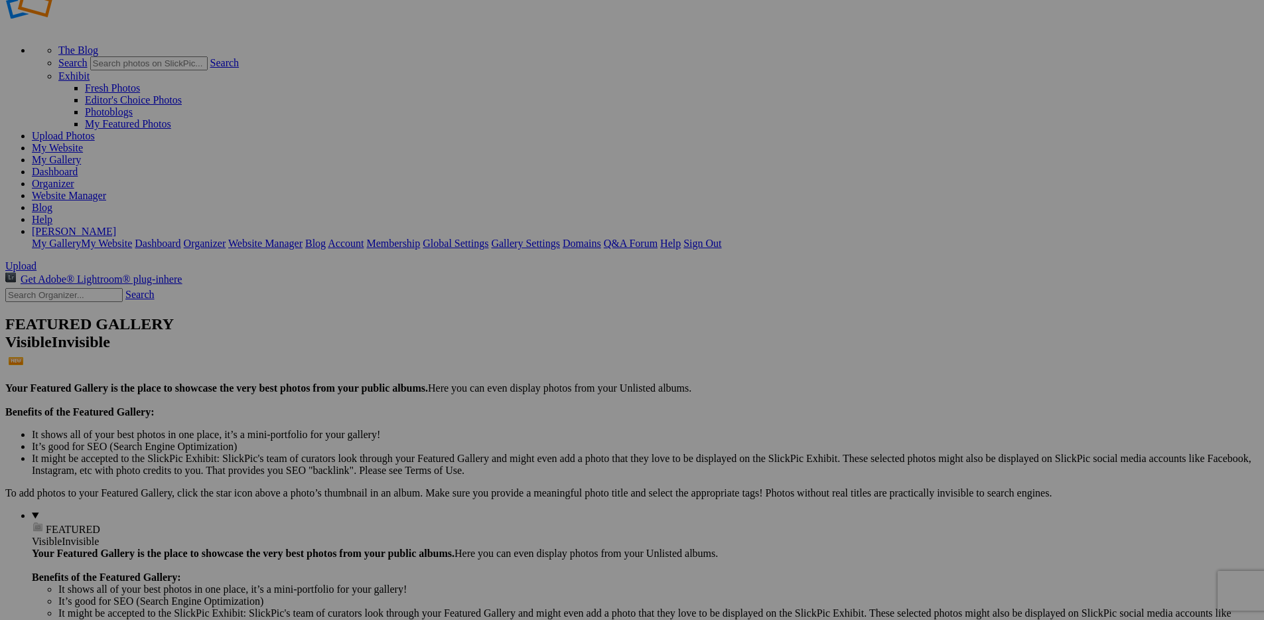
scroll to position [5, 0]
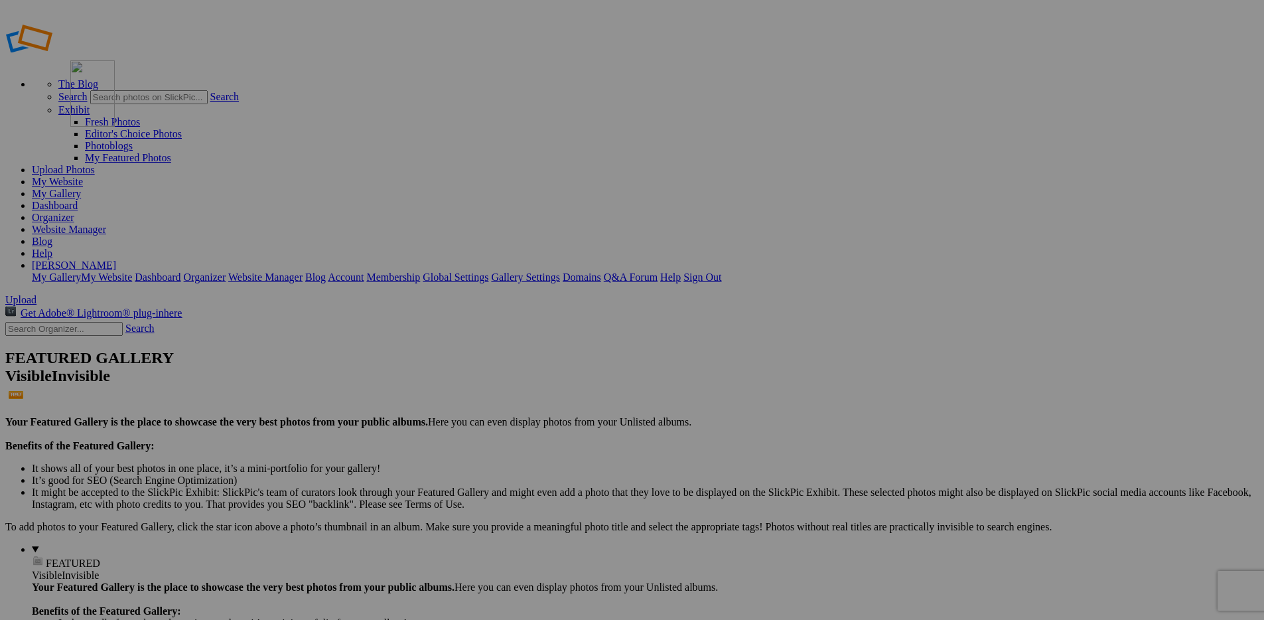
drag, startPoint x: 249, startPoint y: 378, endPoint x: 262, endPoint y: 156, distance: 222.7
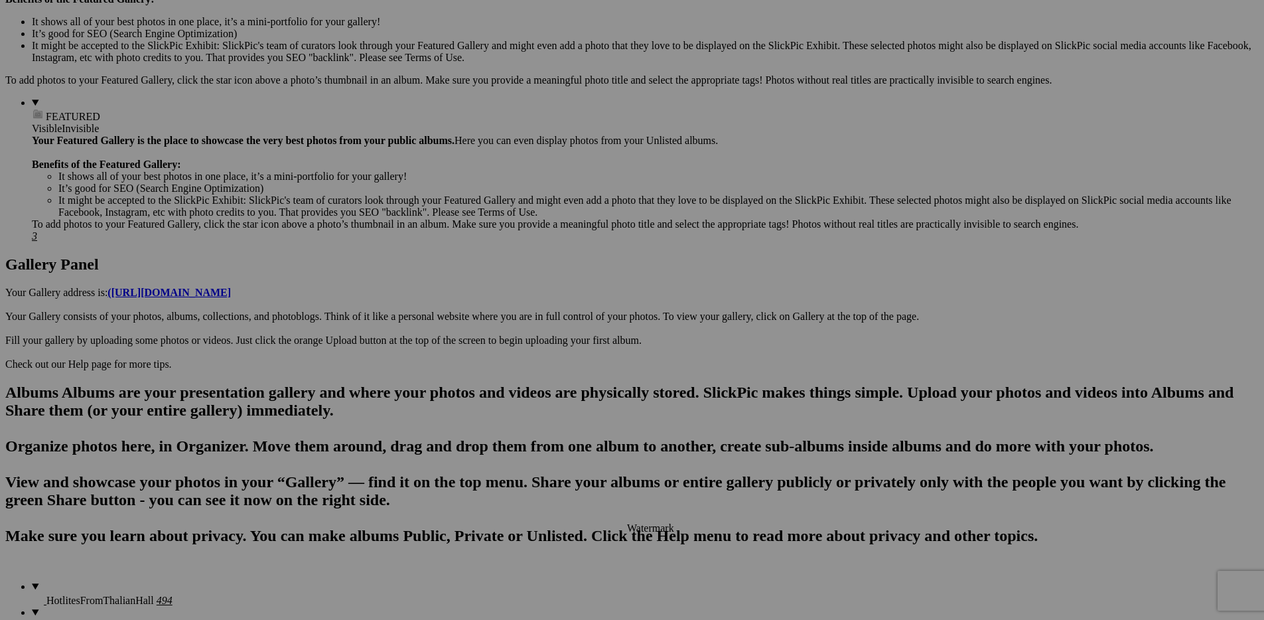
scroll to position [898, 0]
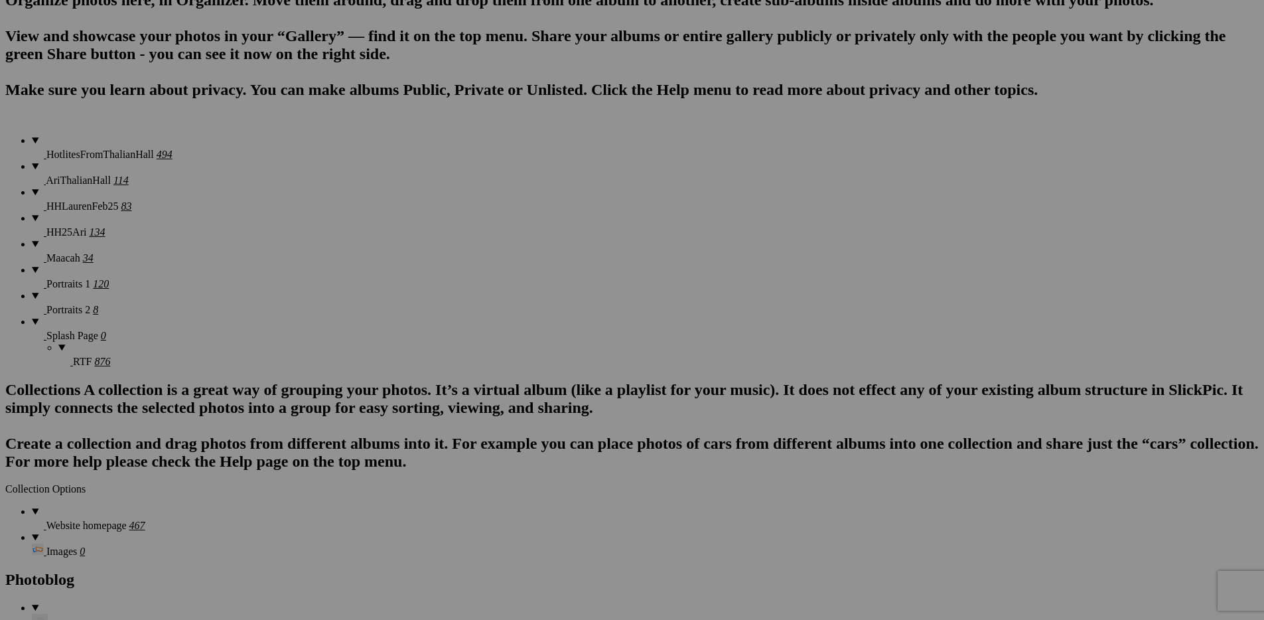
drag, startPoint x: 233, startPoint y: 522, endPoint x: 271, endPoint y: 60, distance: 463.5
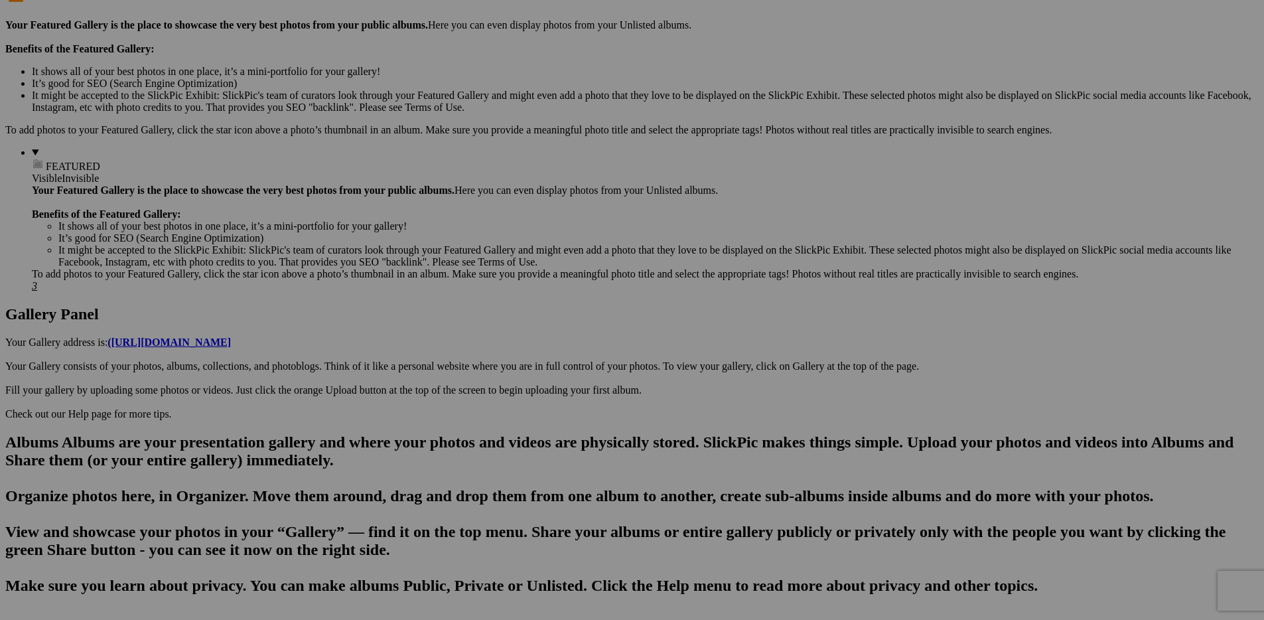
scroll to position [405, 0]
drag, startPoint x: 258, startPoint y: 374, endPoint x: 281, endPoint y: 214, distance: 161.1
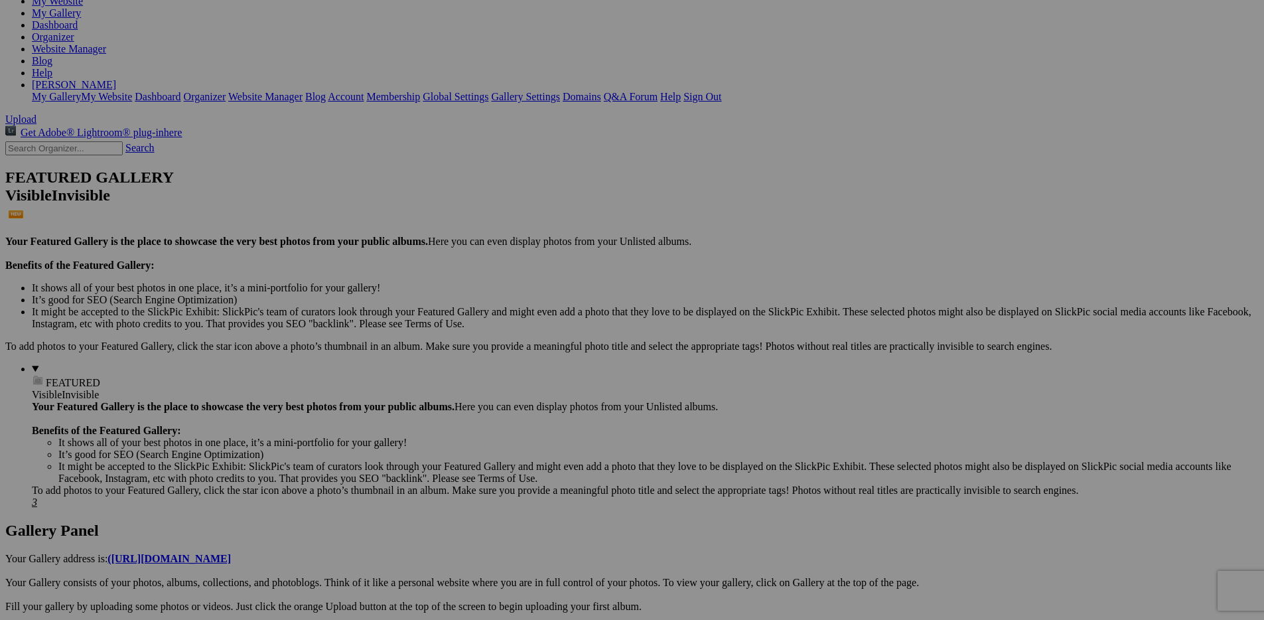
scroll to position [0, 0]
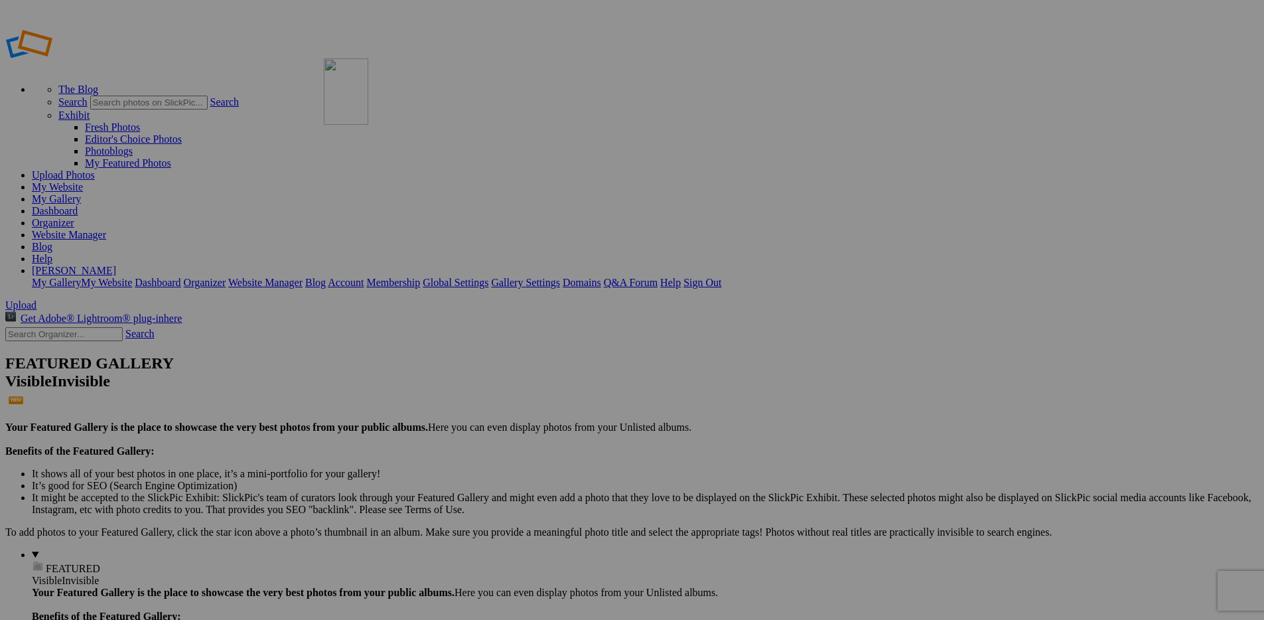
drag, startPoint x: 320, startPoint y: 611, endPoint x: 515, endPoint y: 153, distance: 497.2
click at [83, 181] on link "My Website" at bounding box center [57, 186] width 51 height 11
